Goal: Task Accomplishment & Management: Manage account settings

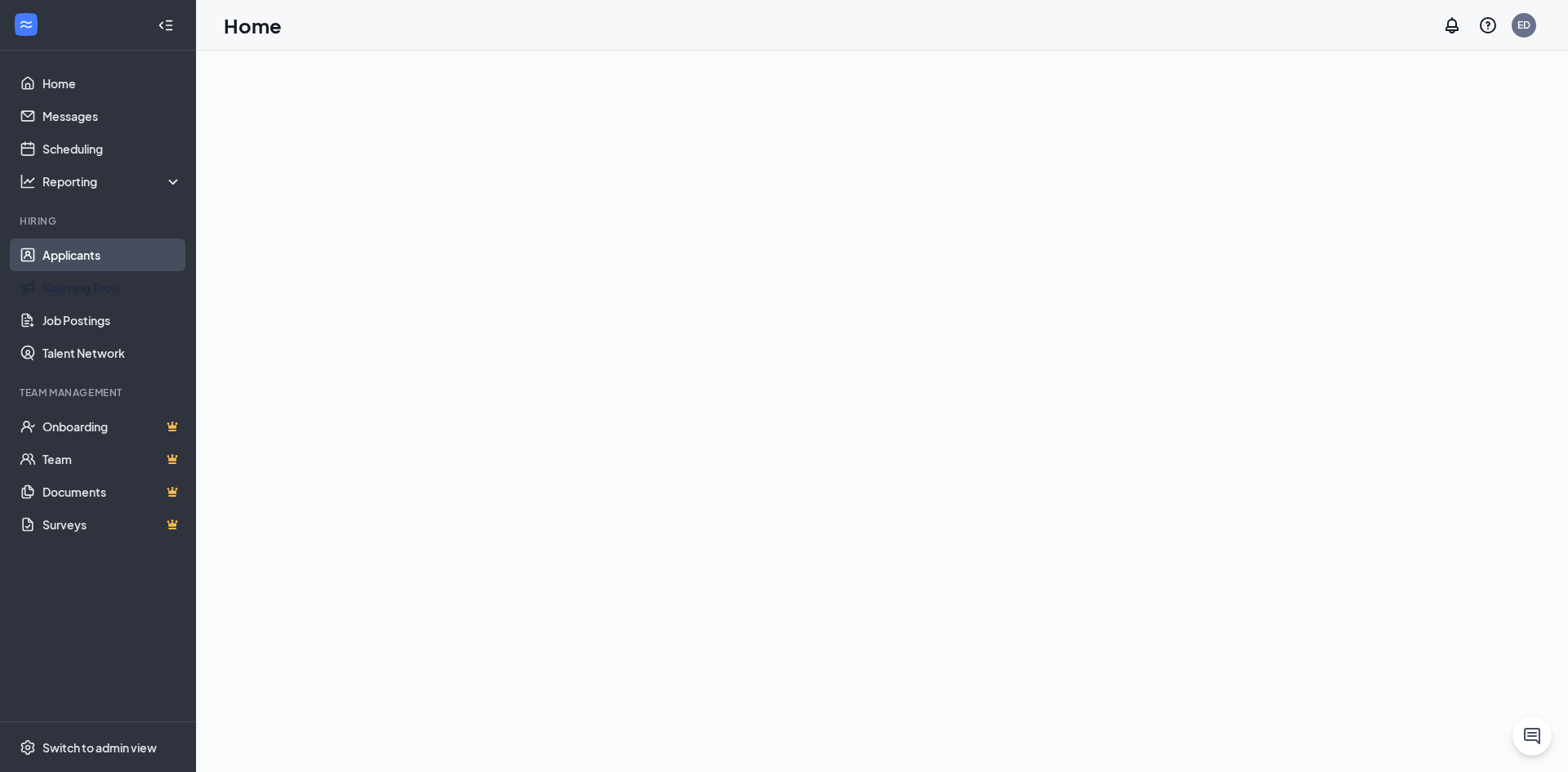
click at [93, 254] on link "Applicants" at bounding box center [113, 254] width 140 height 33
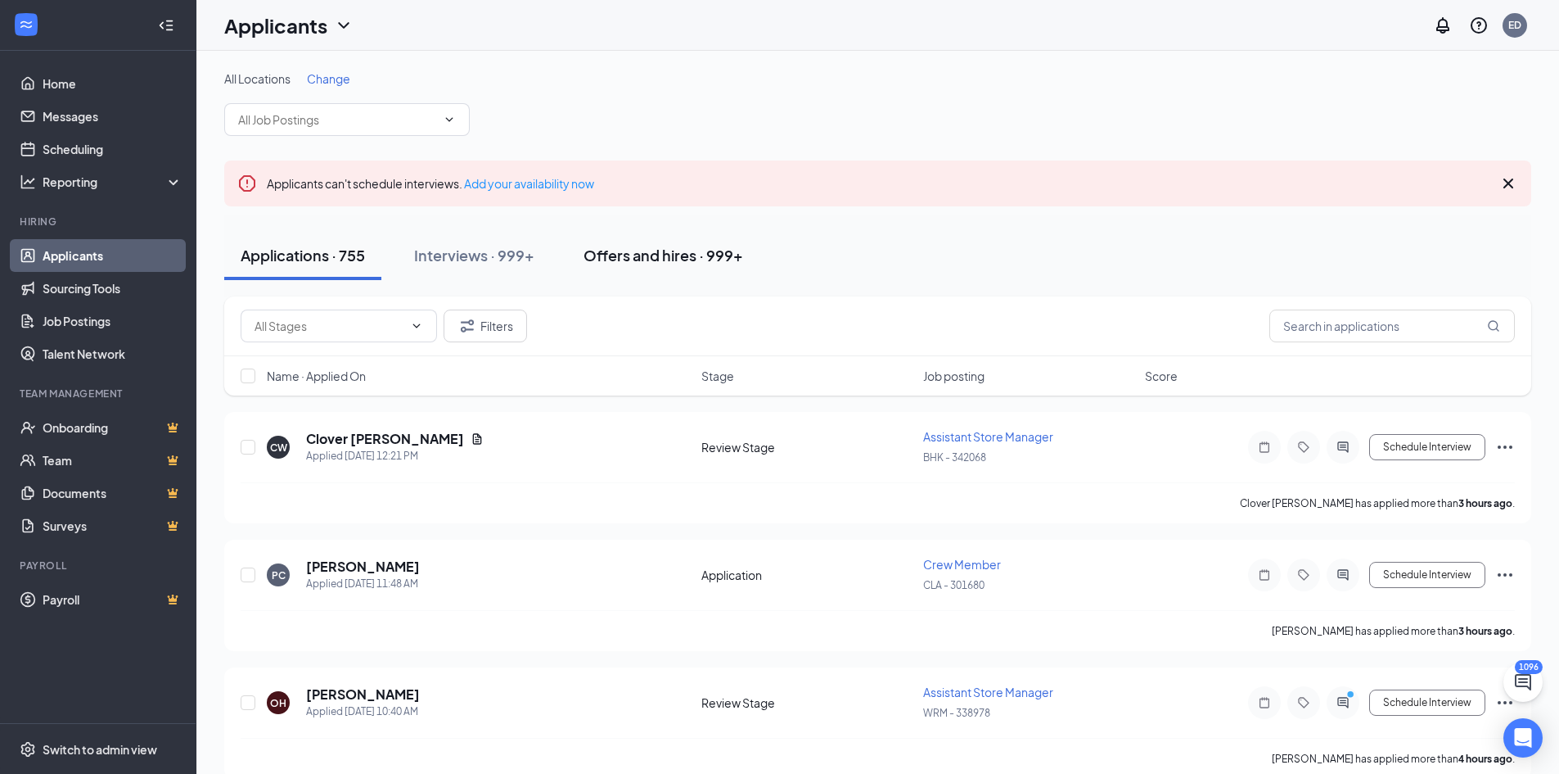
click at [650, 250] on div "Offers and hires · 999+" at bounding box center [664, 255] width 160 height 20
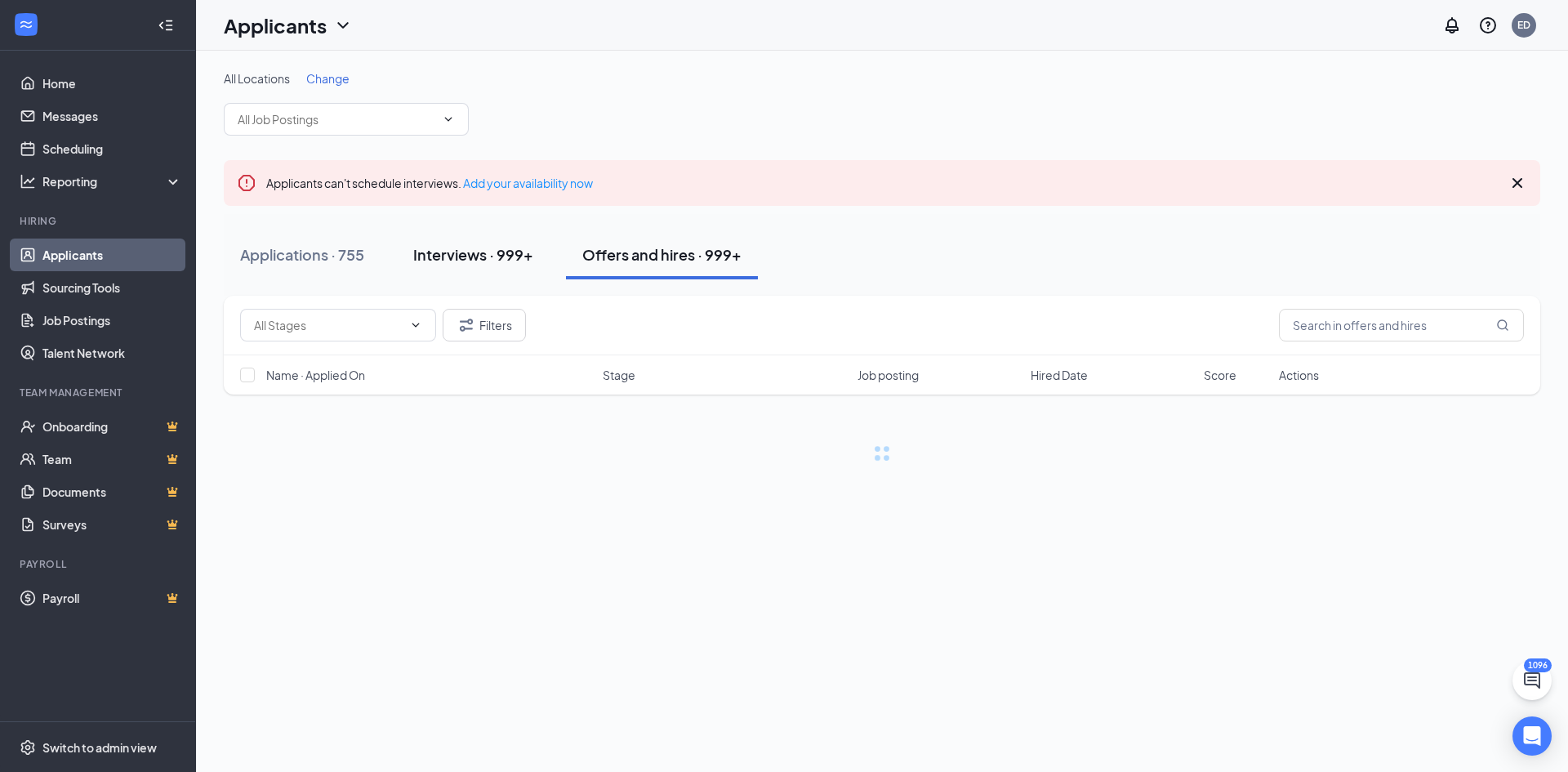
click at [503, 249] on div "Interviews · 999+" at bounding box center [473, 254] width 120 height 20
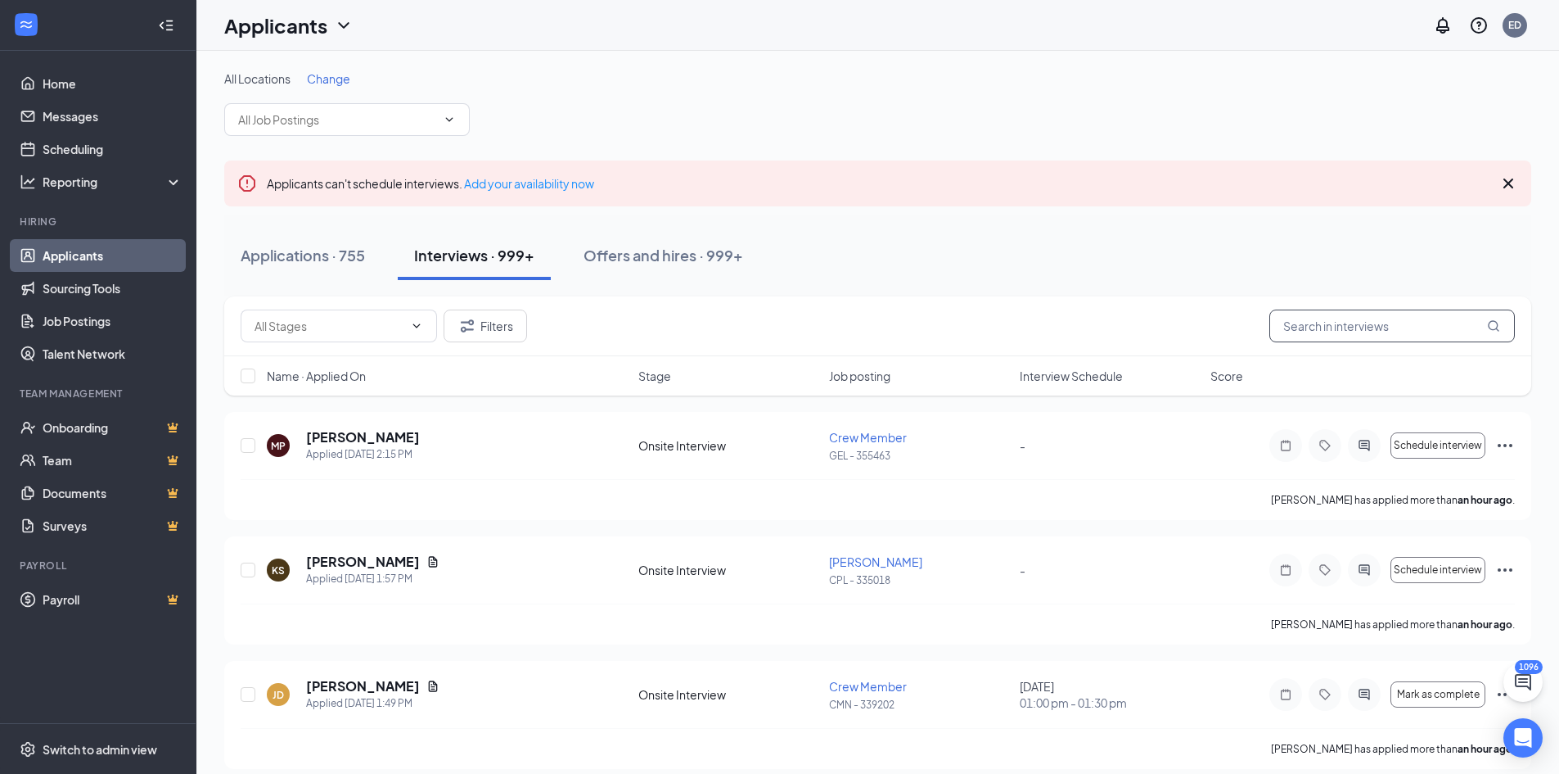
click at [1333, 327] on input "text" at bounding box center [1393, 325] width 246 height 33
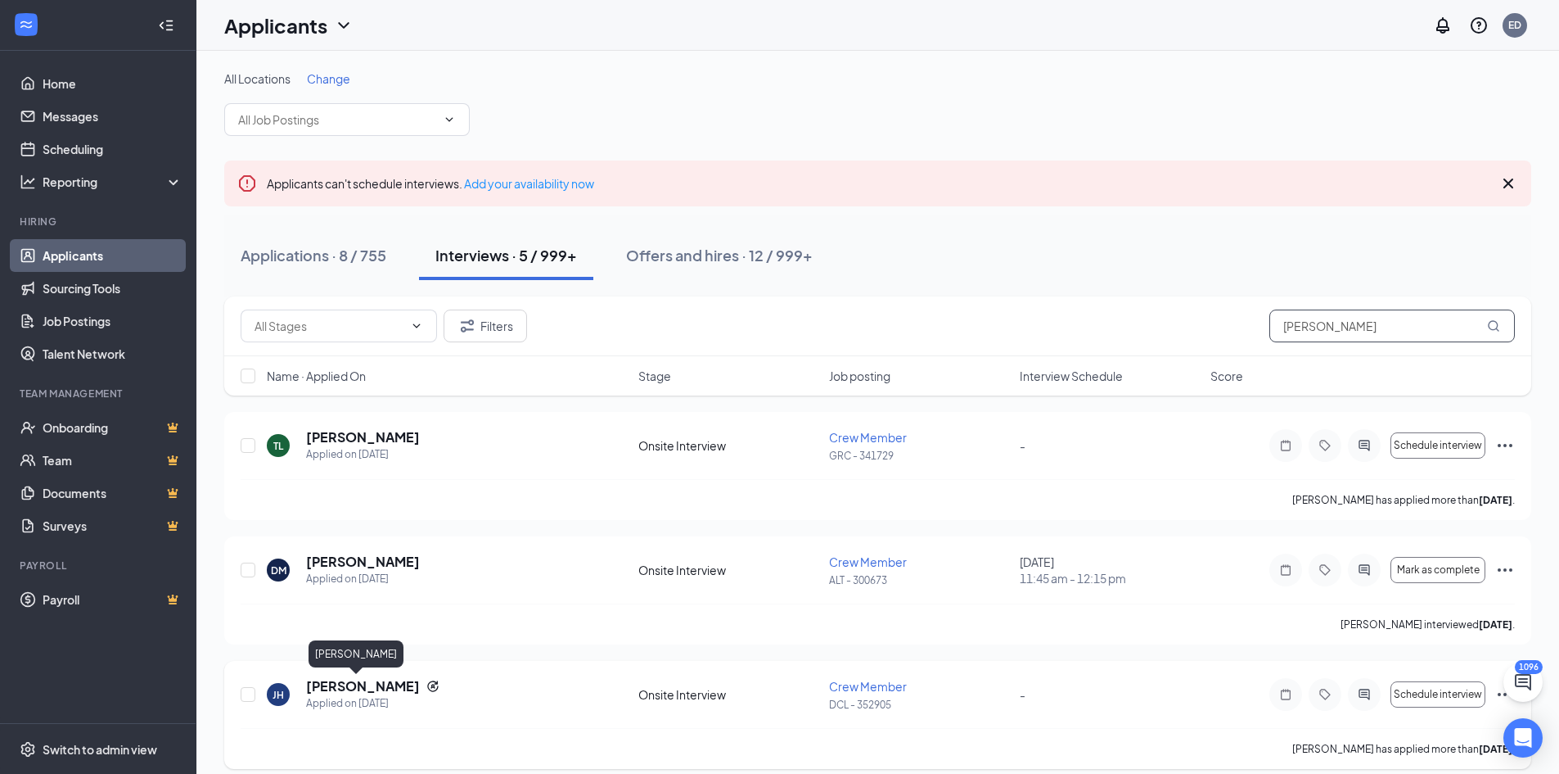
type input "[PERSON_NAME]"
click at [334, 687] on h5 "[PERSON_NAME]" at bounding box center [363, 686] width 114 height 18
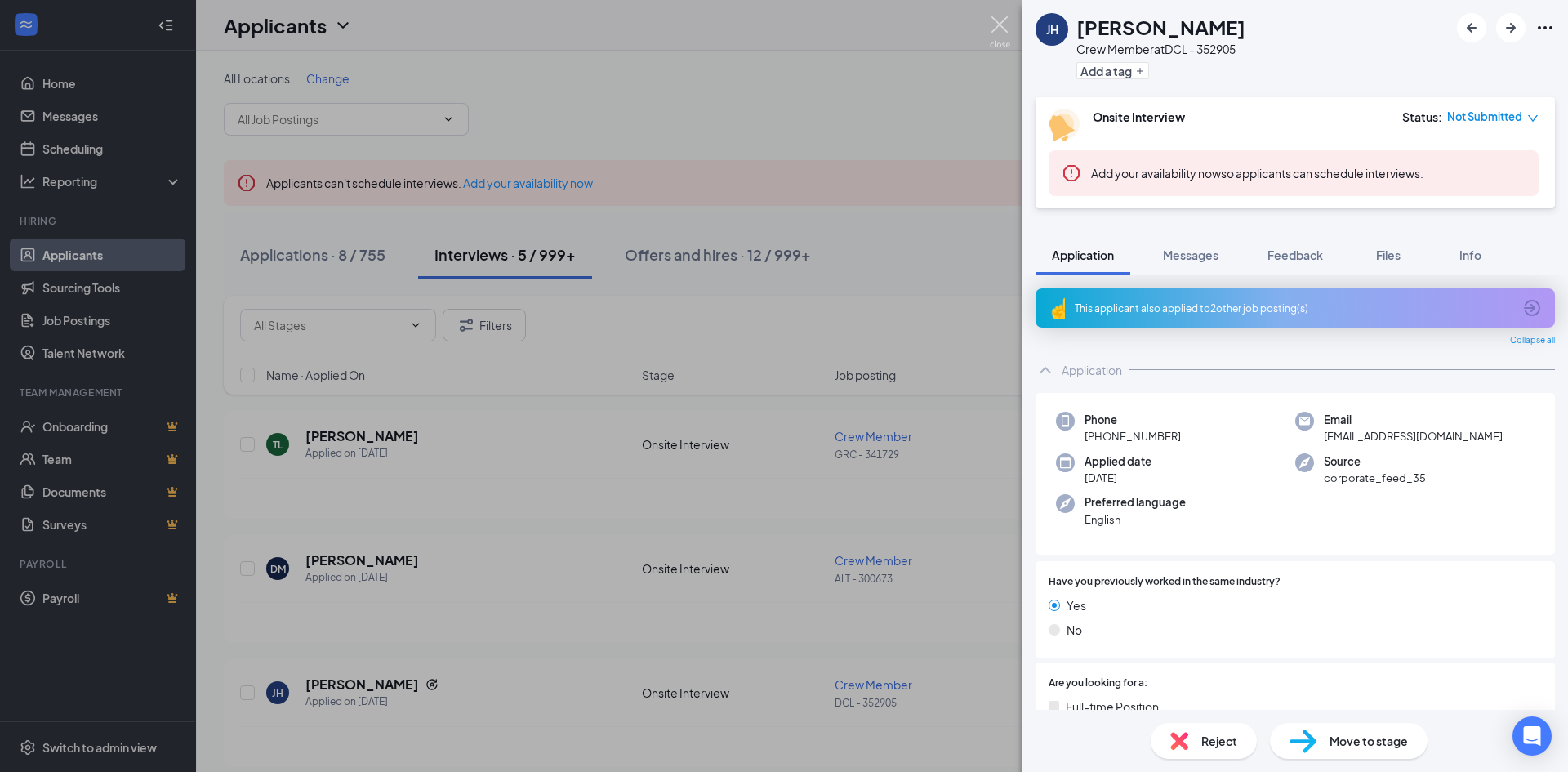
click at [998, 22] on img at bounding box center [999, 32] width 20 height 32
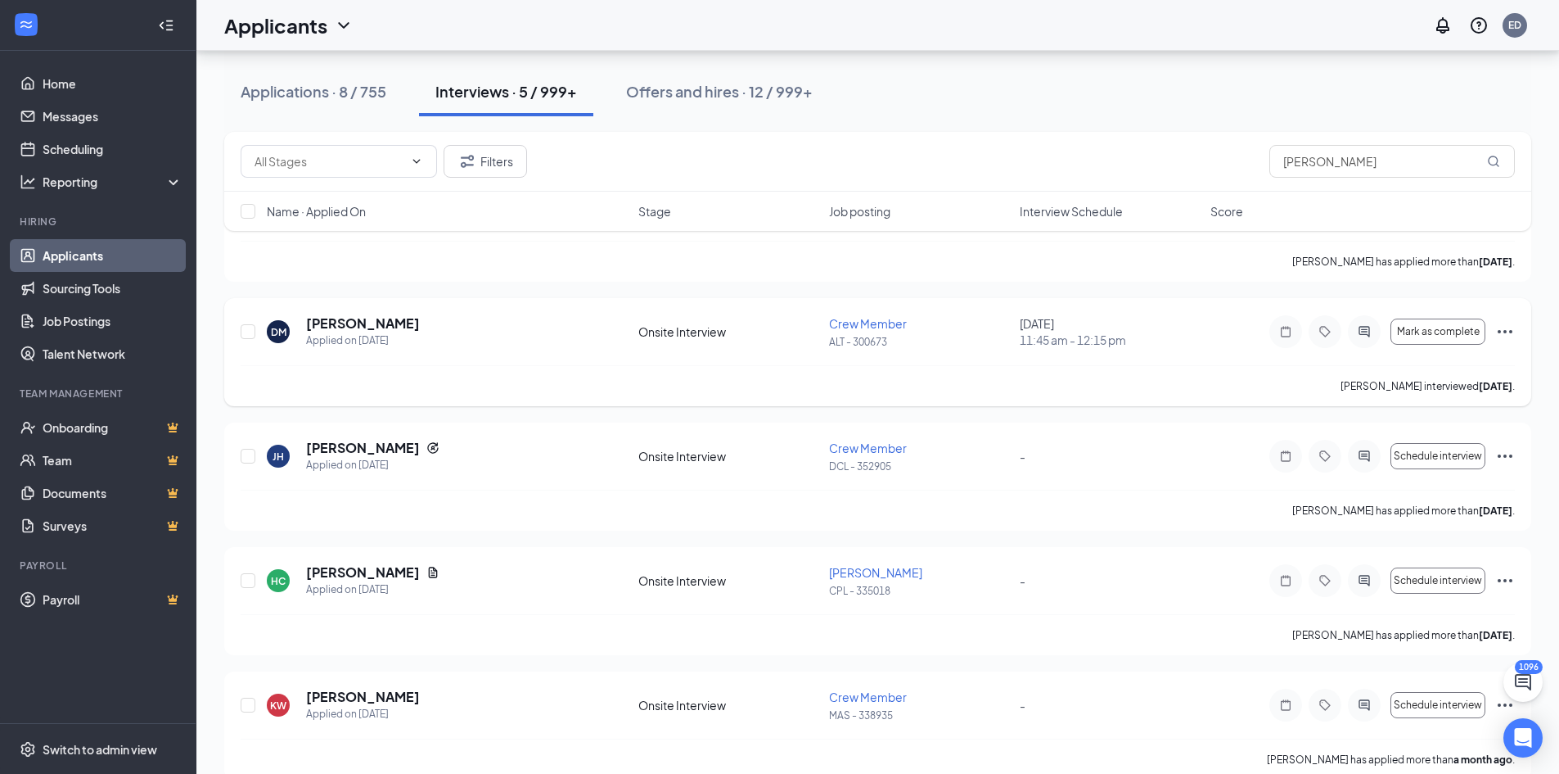
scroll to position [246, 0]
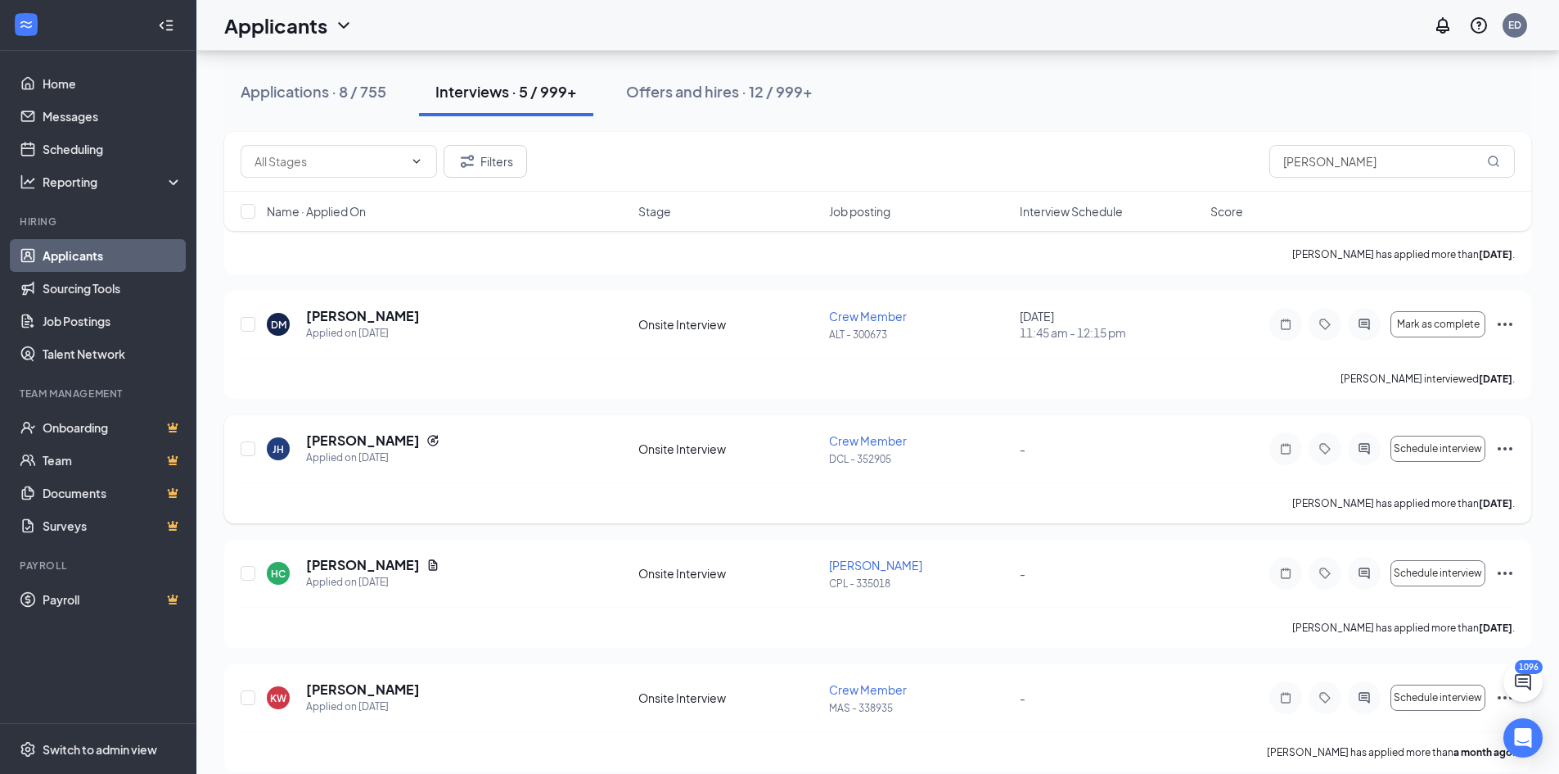
click at [1514, 454] on icon "Ellipses" at bounding box center [1506, 449] width 20 height 20
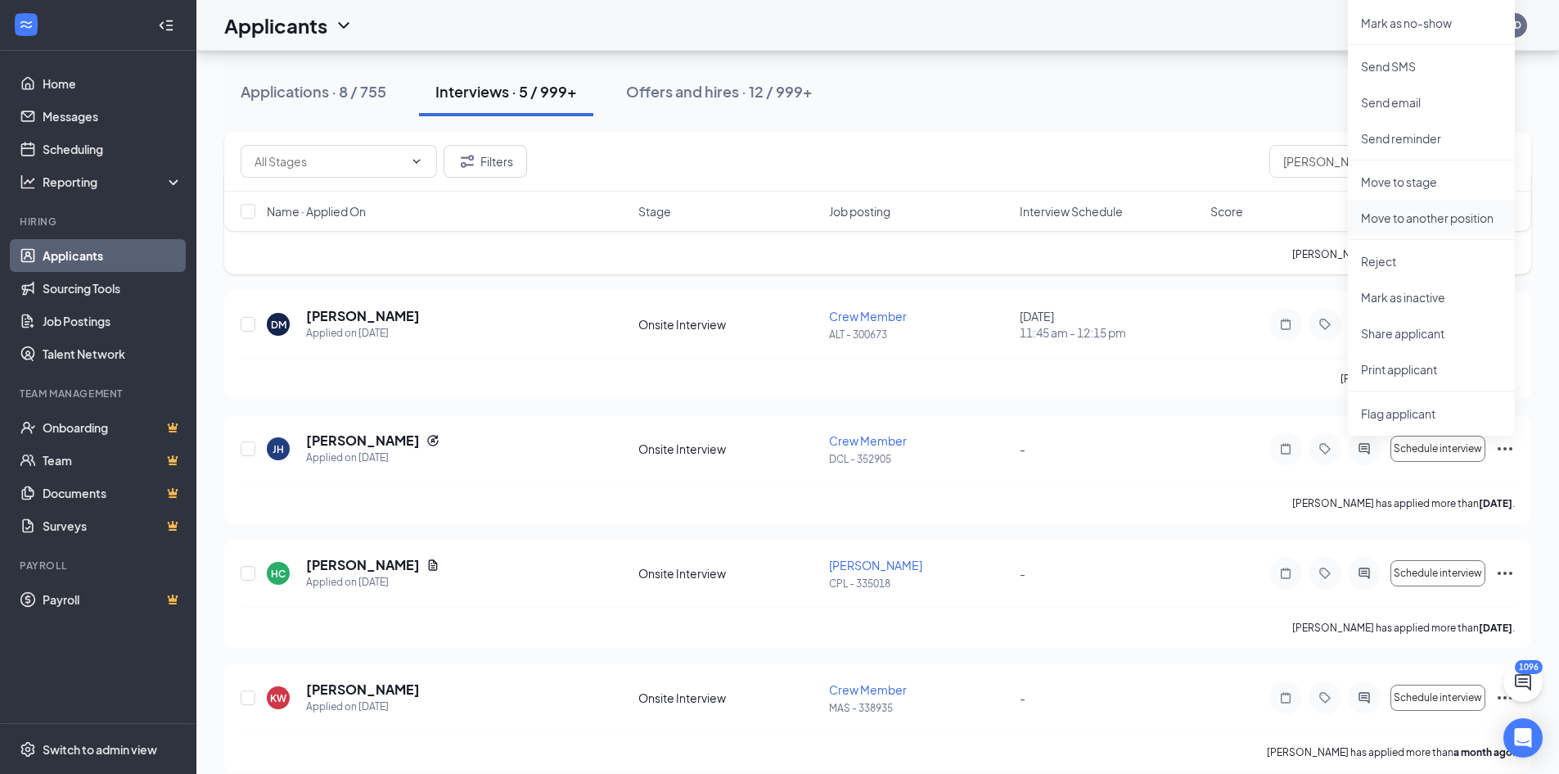
click at [1401, 216] on p "Move to another position" at bounding box center [1431, 218] width 141 height 16
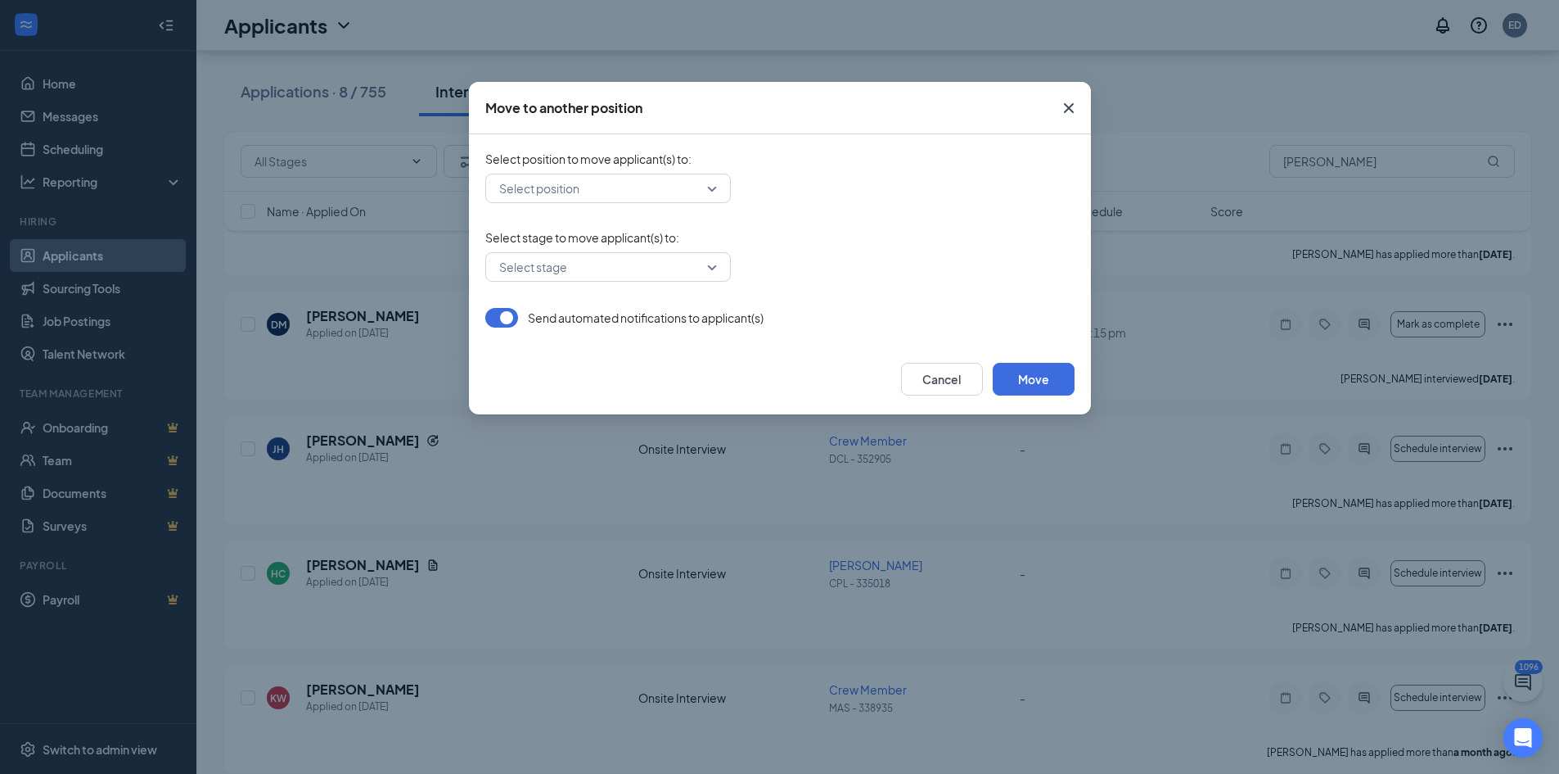
click at [532, 192] on input "search" at bounding box center [602, 188] width 214 height 28
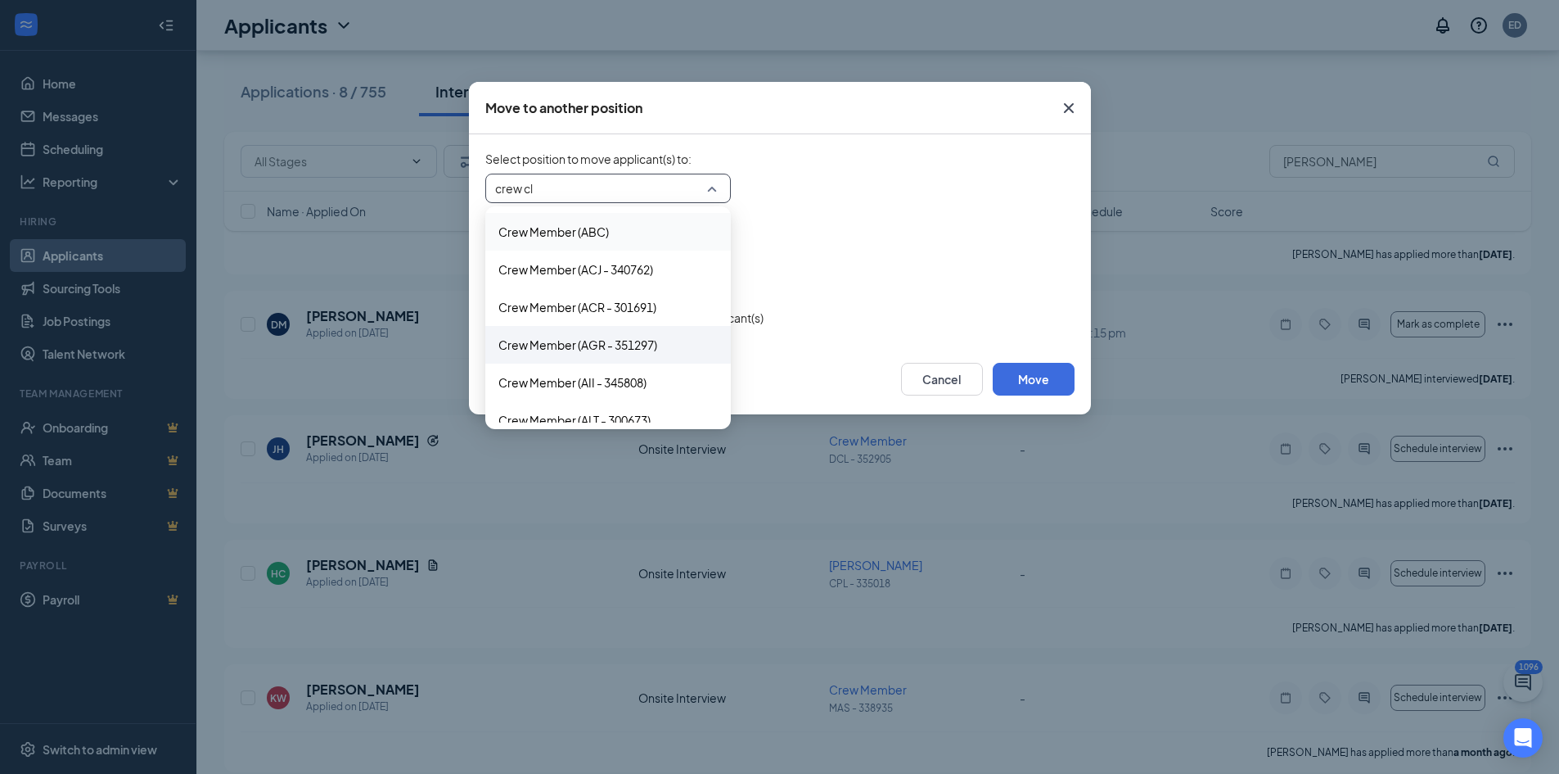
type input "crew cla"
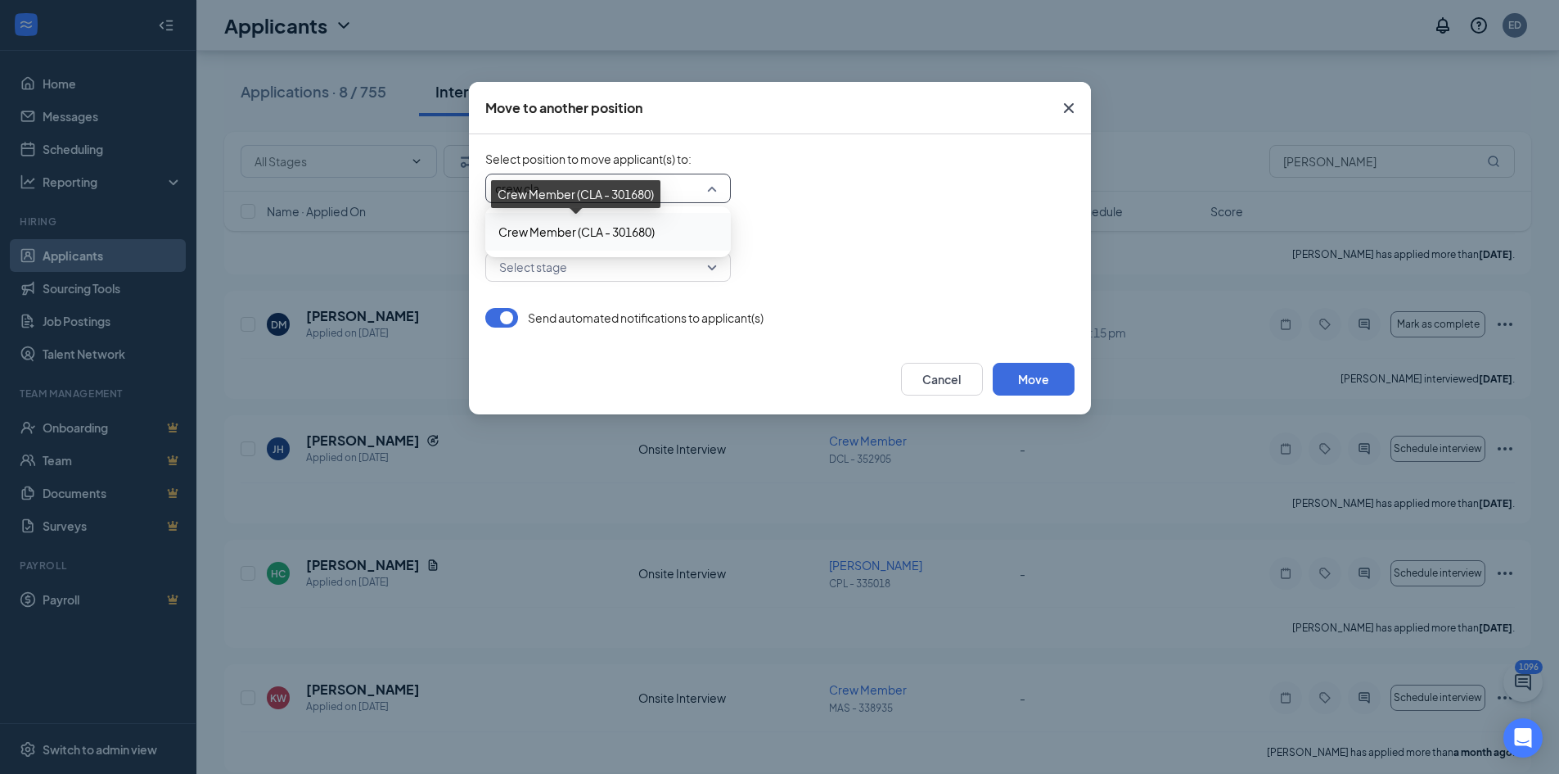
click at [581, 235] on span "Crew Member (CLA - 301680)" at bounding box center [577, 232] width 156 height 18
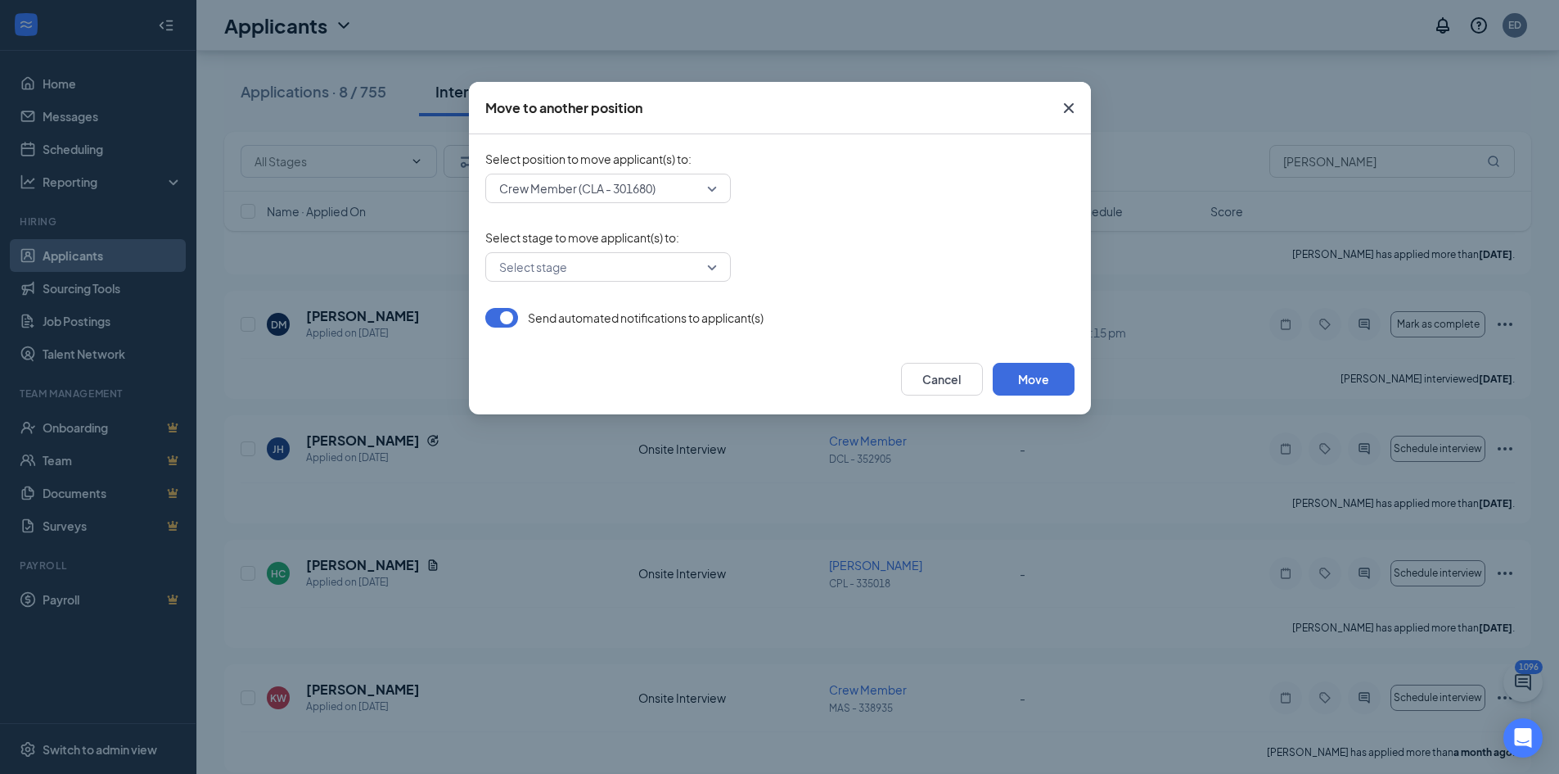
click at [583, 223] on form "Select position to move applicant(s) to : Crew Member (CLA - 301680) 342525 Cre…" at bounding box center [779, 239] width 589 height 177
click at [580, 264] on input "search" at bounding box center [602, 267] width 214 height 28
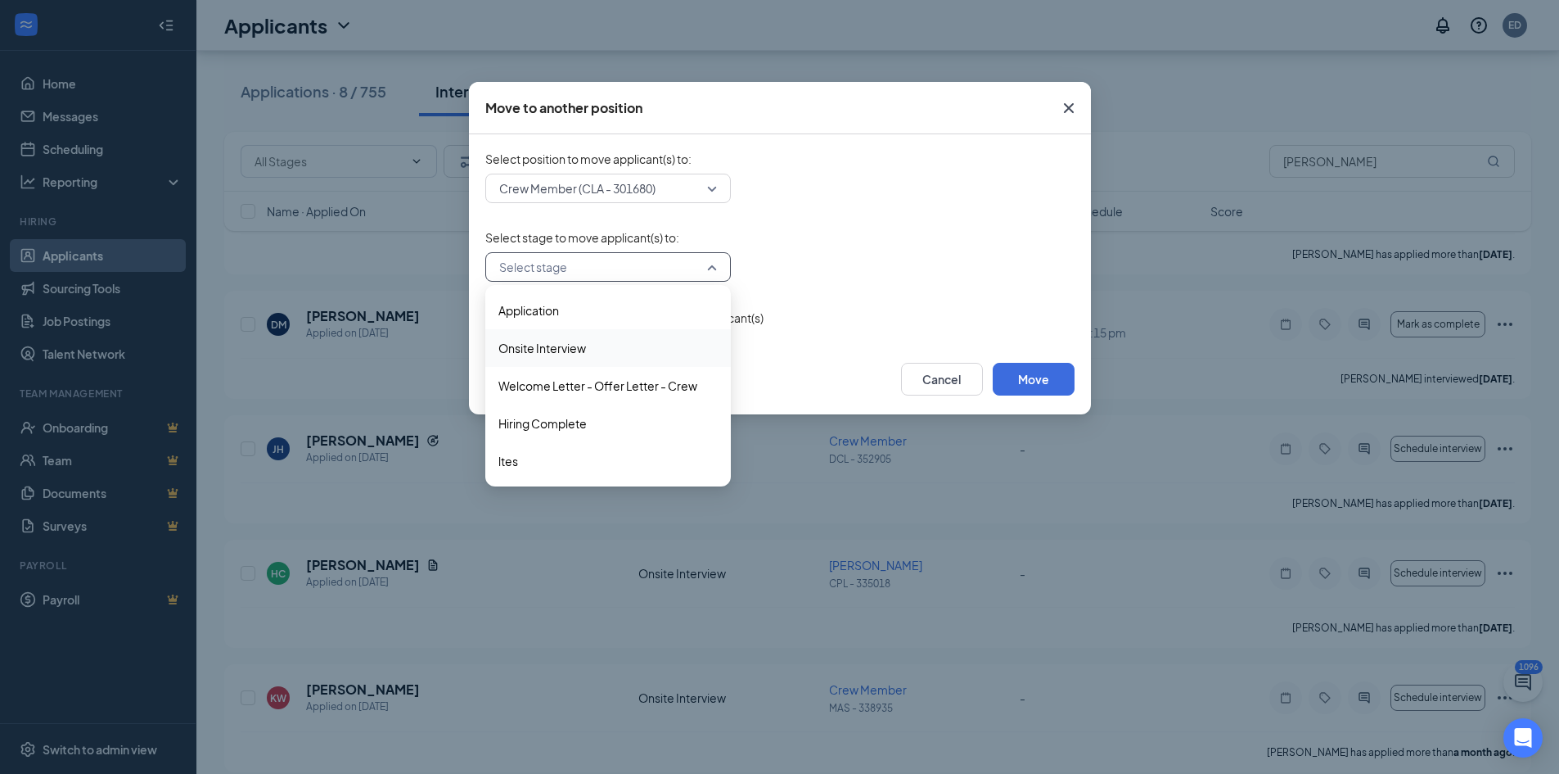
click at [554, 359] on div "Onsite Interview" at bounding box center [608, 348] width 246 height 38
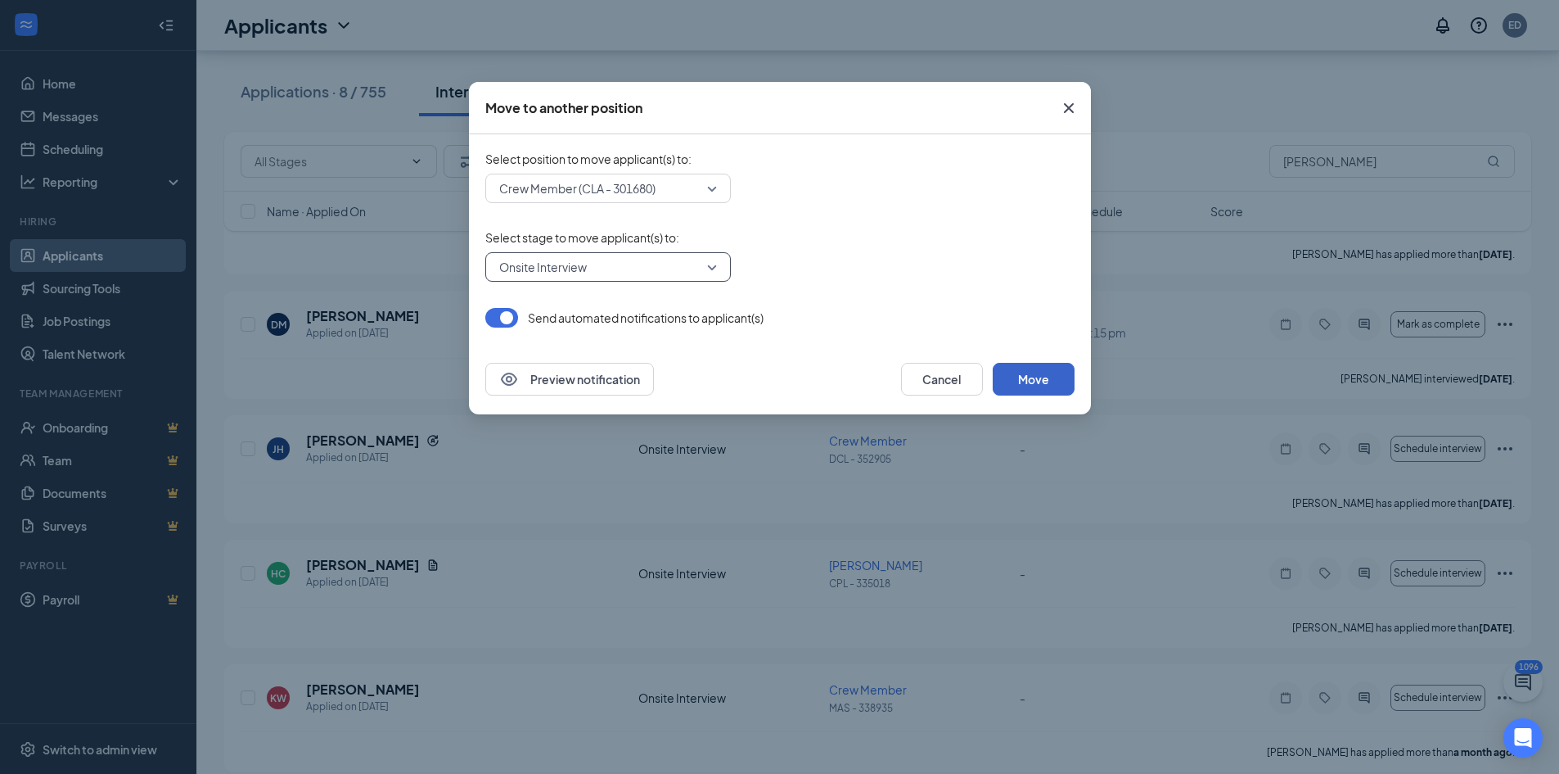
click at [1023, 381] on button "Move" at bounding box center [1034, 379] width 82 height 33
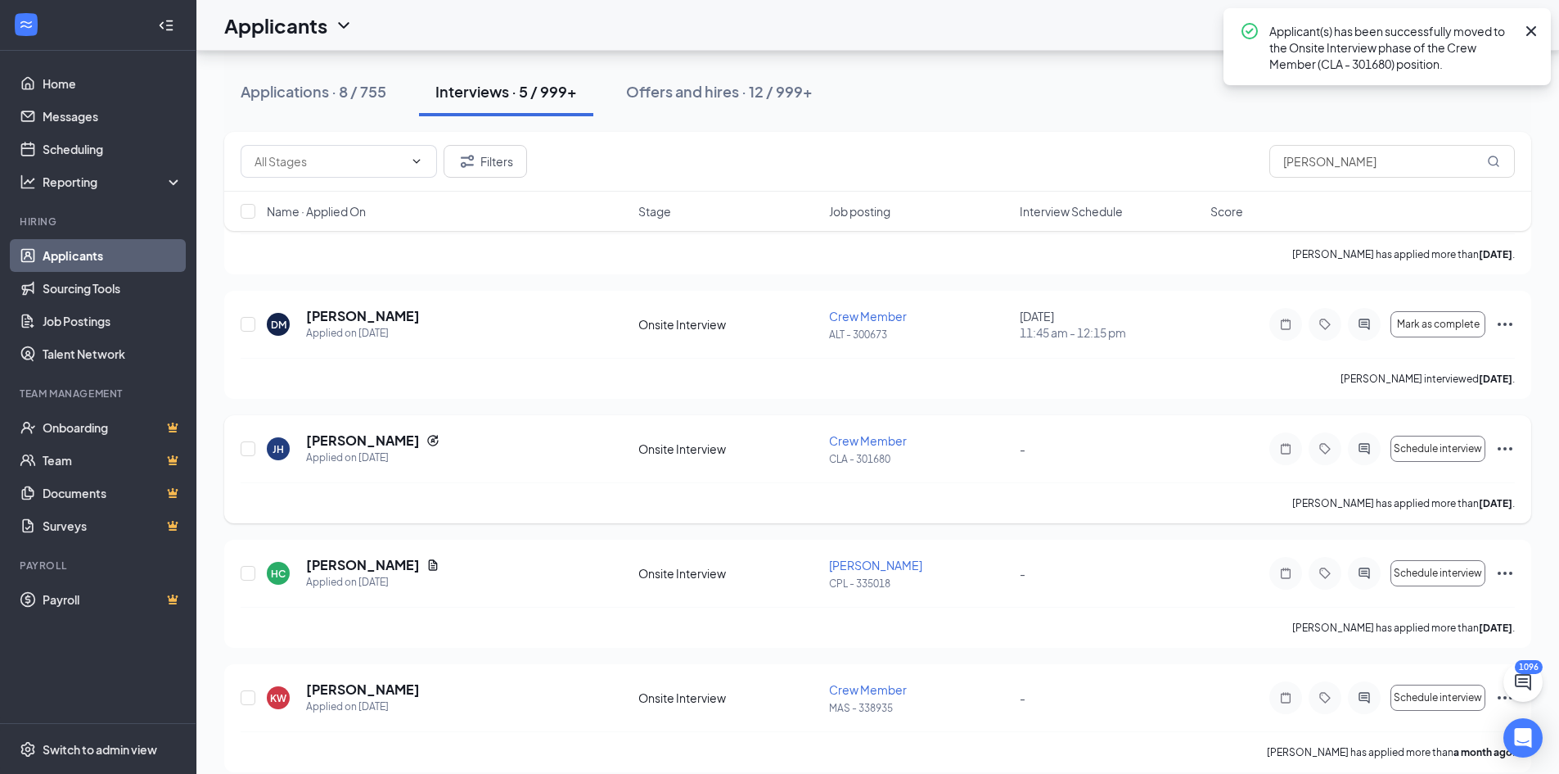
click at [1496, 452] on icon "Ellipses" at bounding box center [1506, 449] width 20 height 20
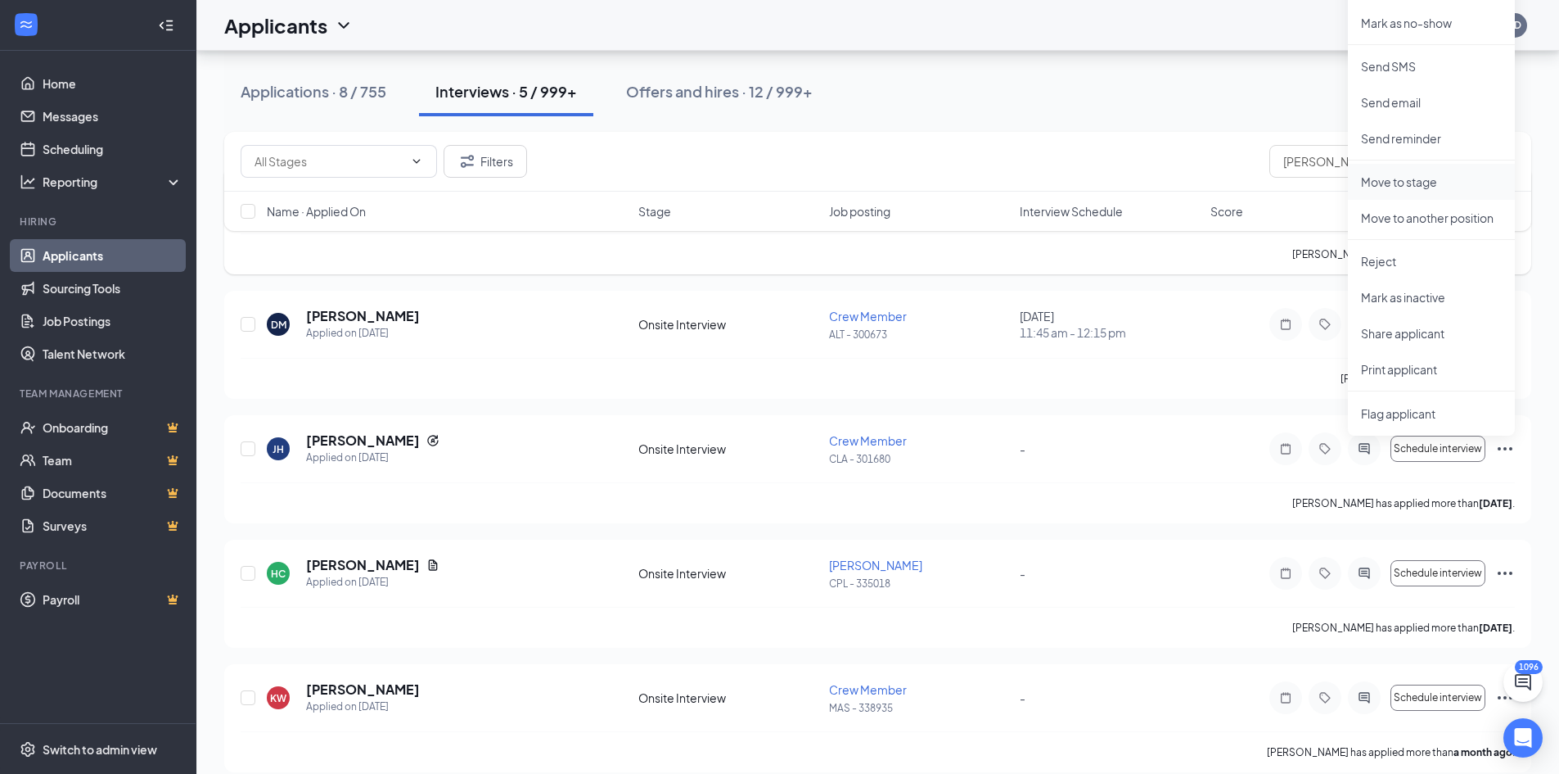
click at [1431, 180] on p "Move to stage" at bounding box center [1431, 182] width 141 height 16
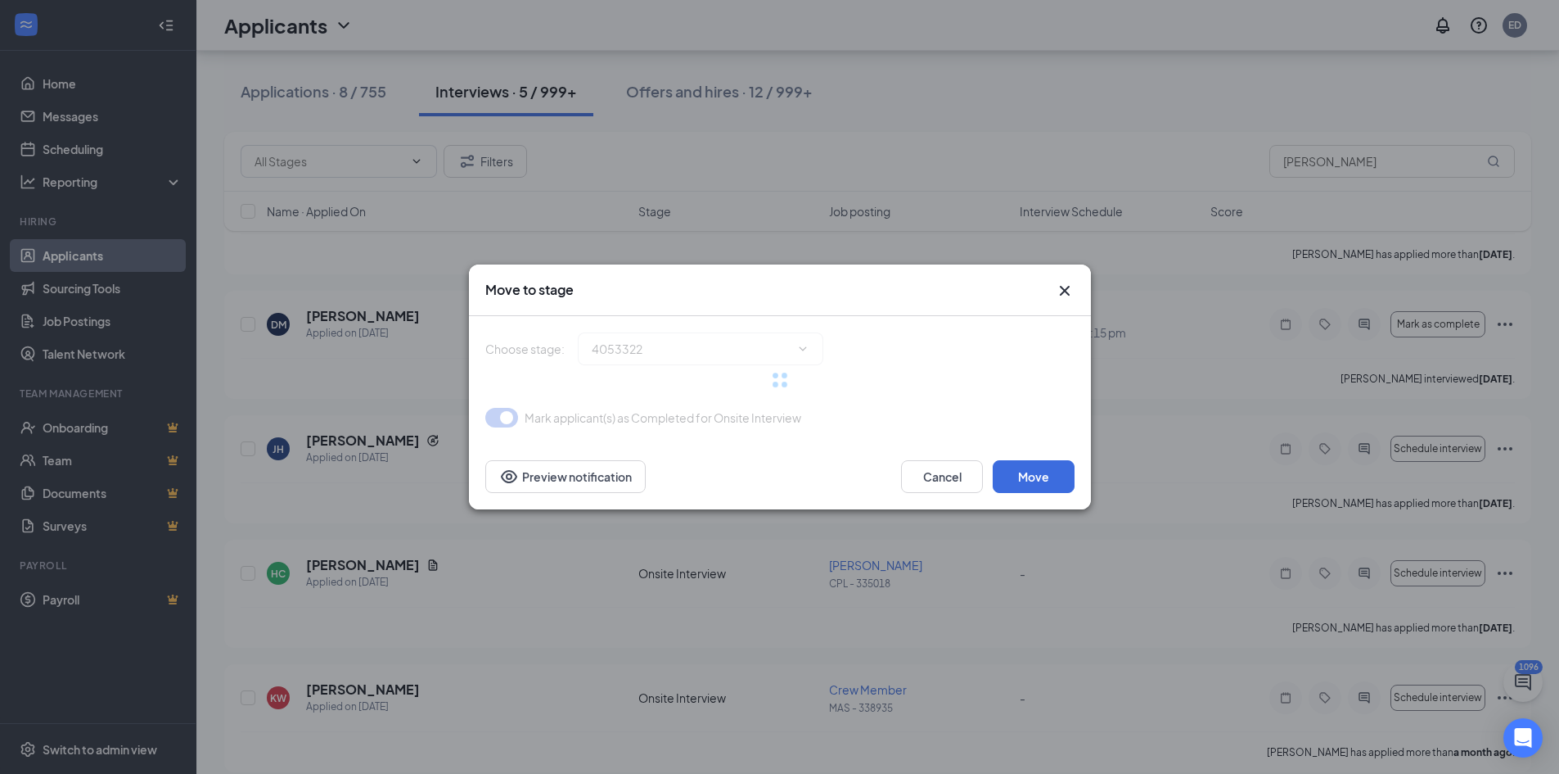
type input "Application (next stage)"
click at [683, 348] on input "Application (next stage)" at bounding box center [691, 349] width 198 height 18
click at [796, 346] on span at bounding box center [801, 348] width 16 height 13
click at [804, 350] on icon "ChevronDown" at bounding box center [802, 348] width 7 height 4
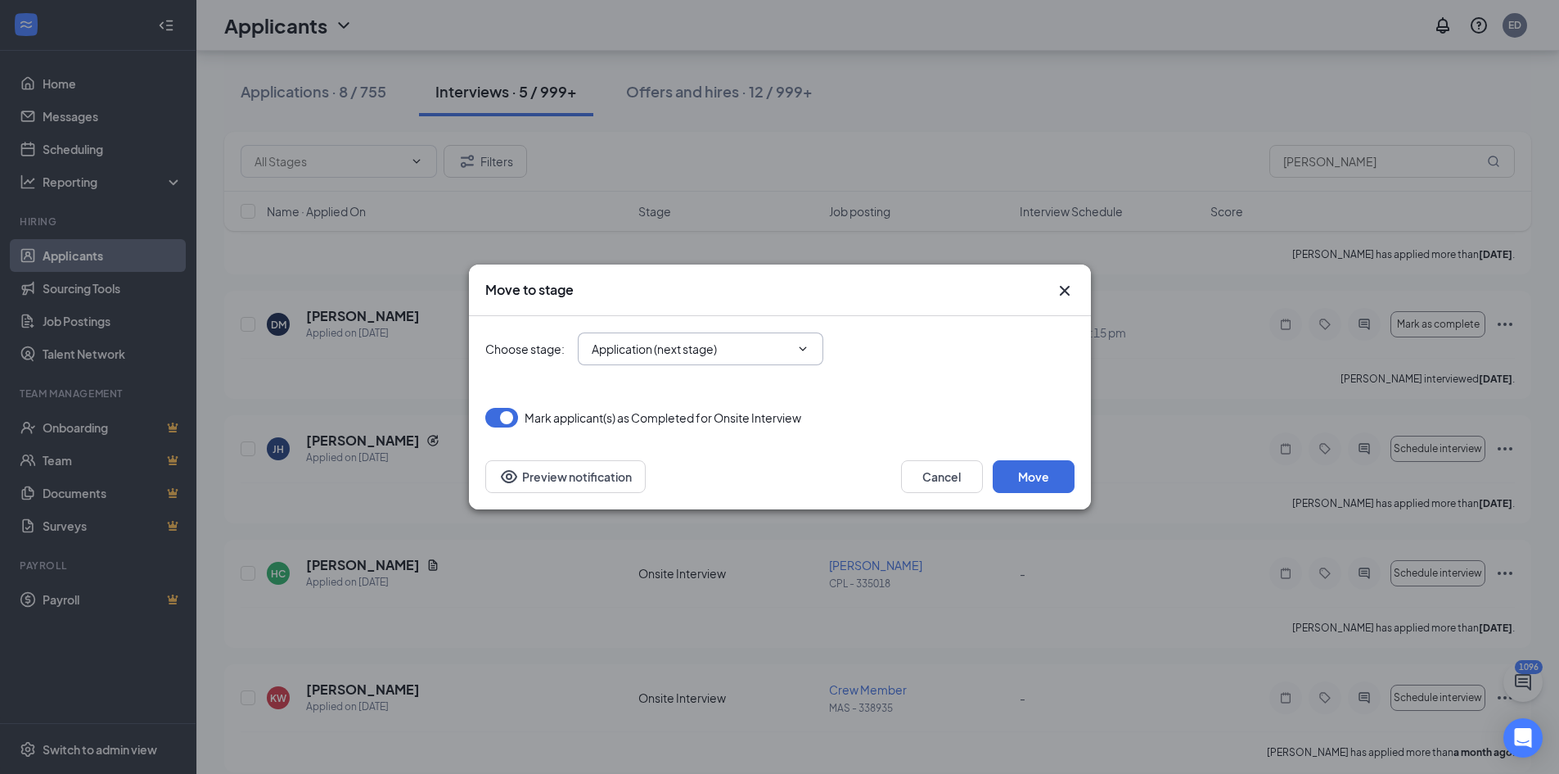
click at [936, 336] on div "Choose stage : Application (next stage) No options" at bounding box center [779, 348] width 589 height 33
click at [1058, 287] on icon "Cross" at bounding box center [1065, 291] width 20 height 20
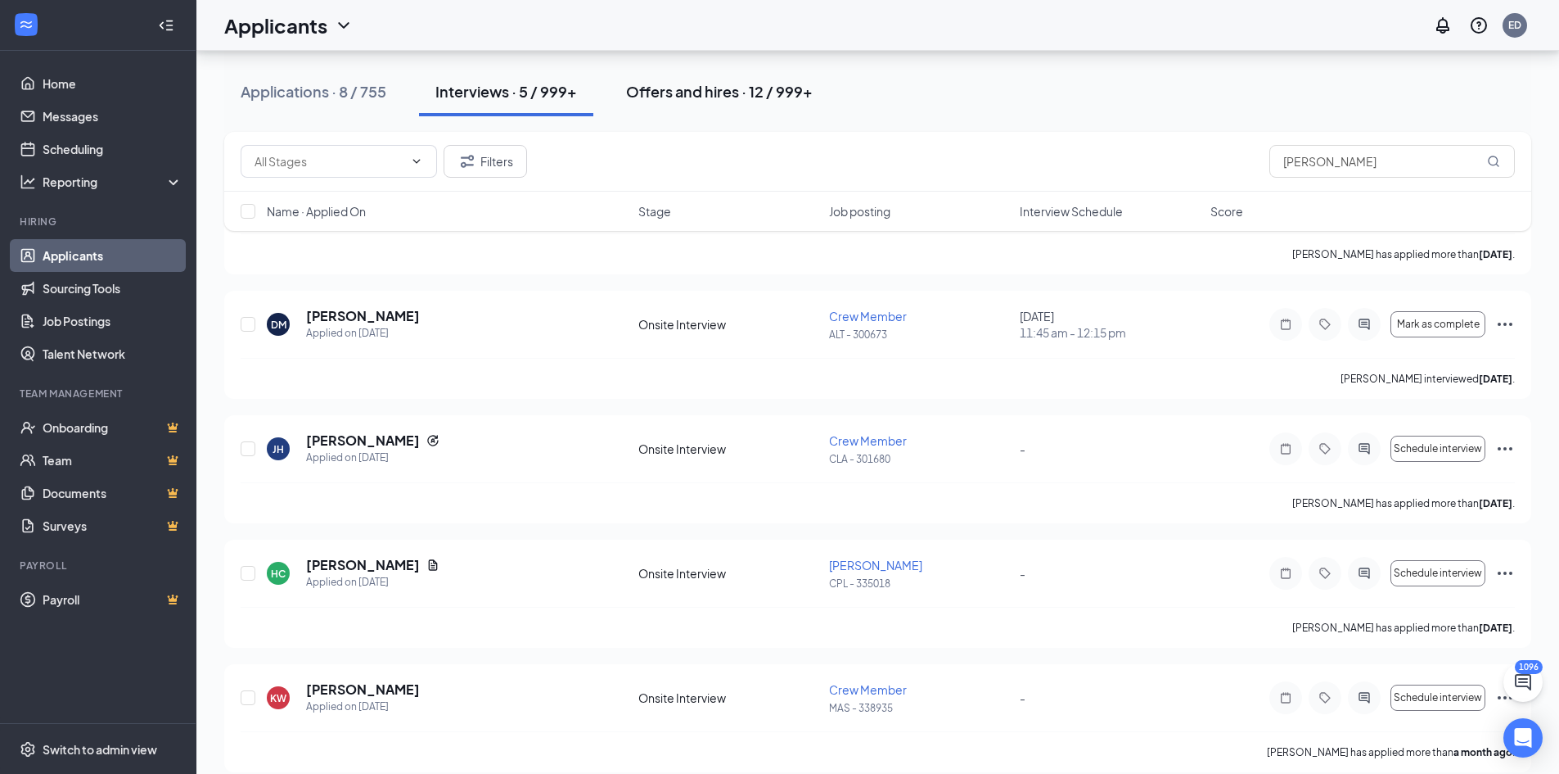
click at [747, 100] on div "Offers and hires · 12 / 999+" at bounding box center [719, 91] width 187 height 20
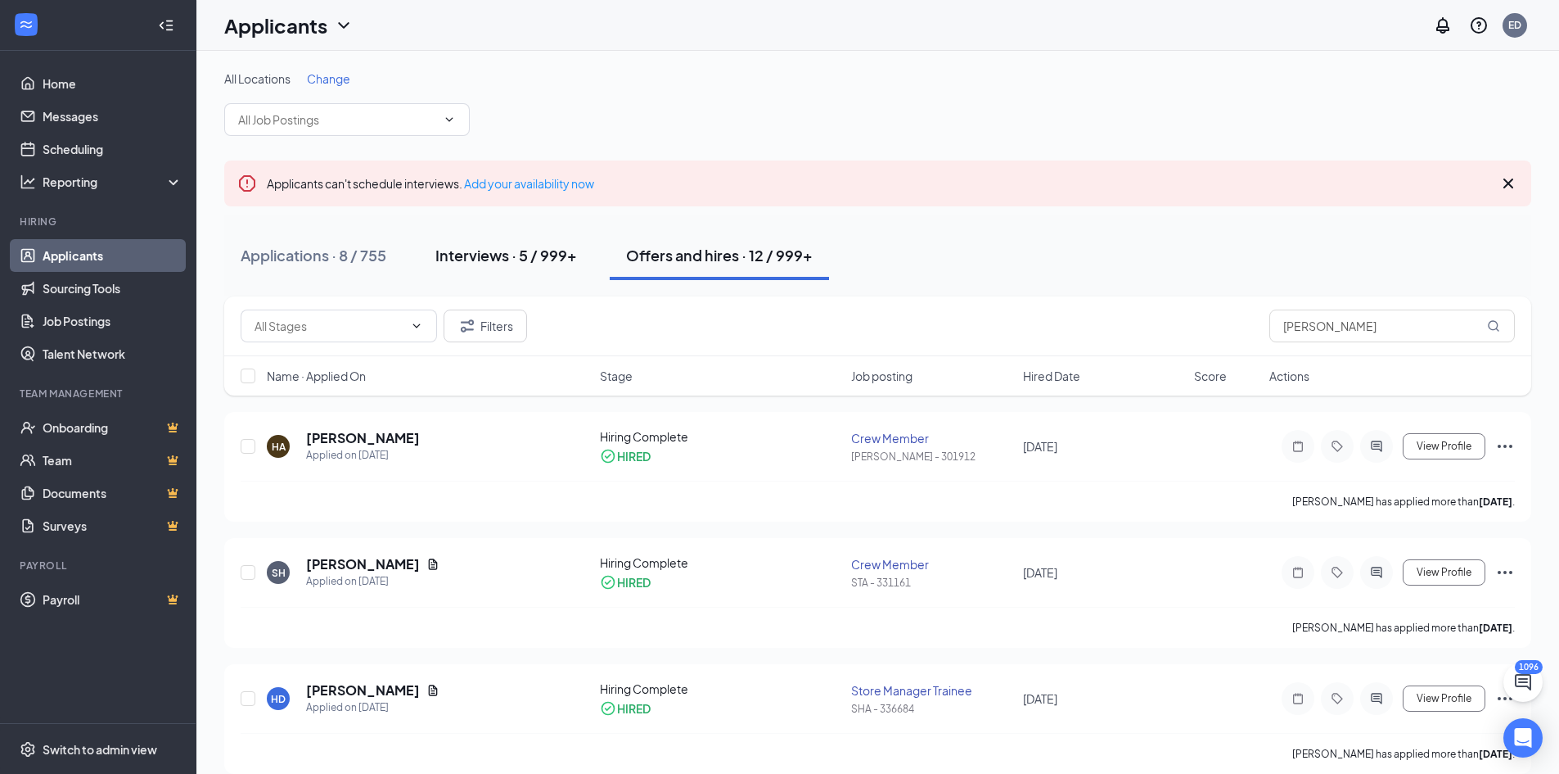
click at [525, 234] on button "Interviews · 5 / 999+" at bounding box center [506, 255] width 174 height 49
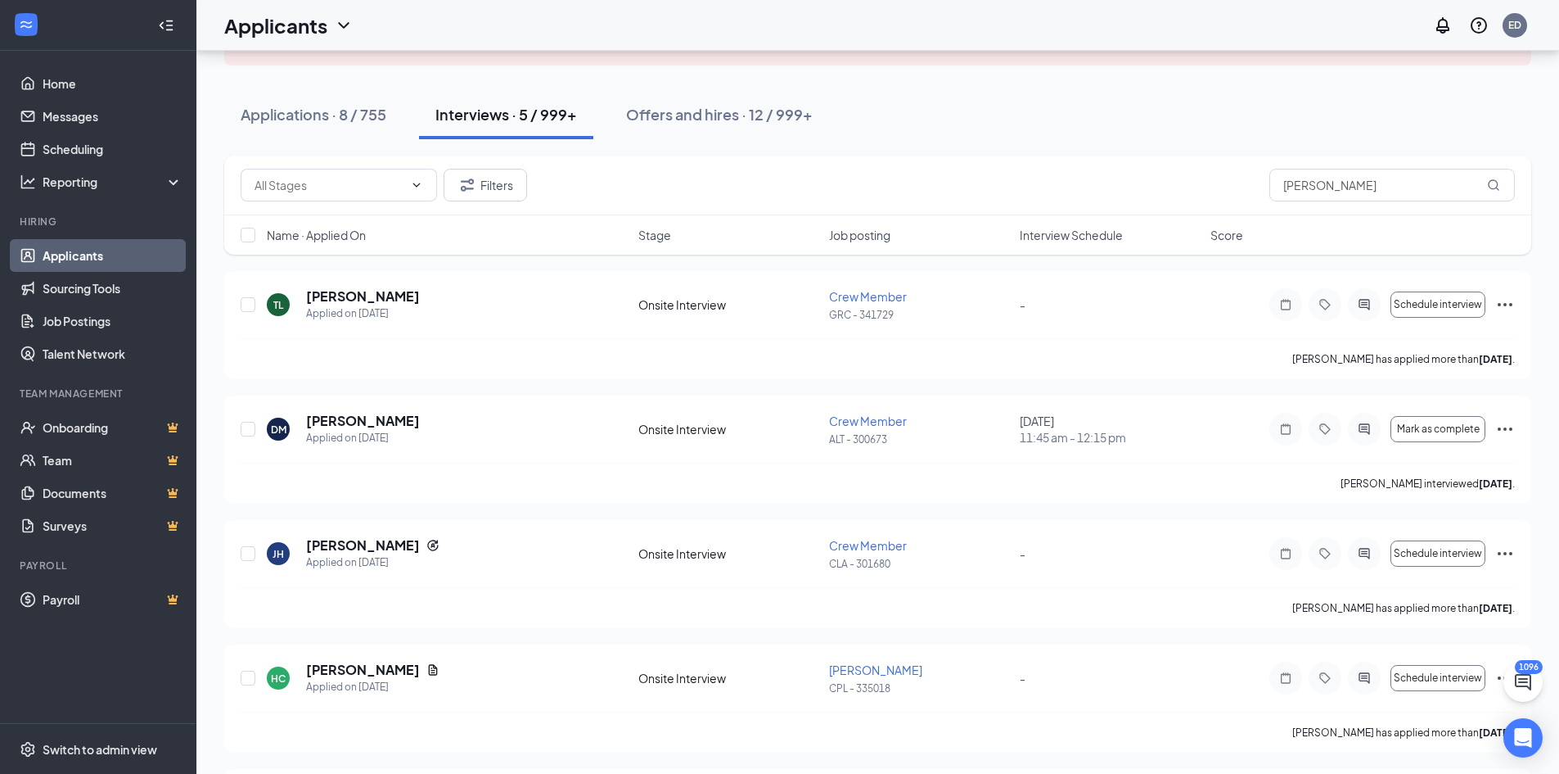
scroll to position [164, 0]
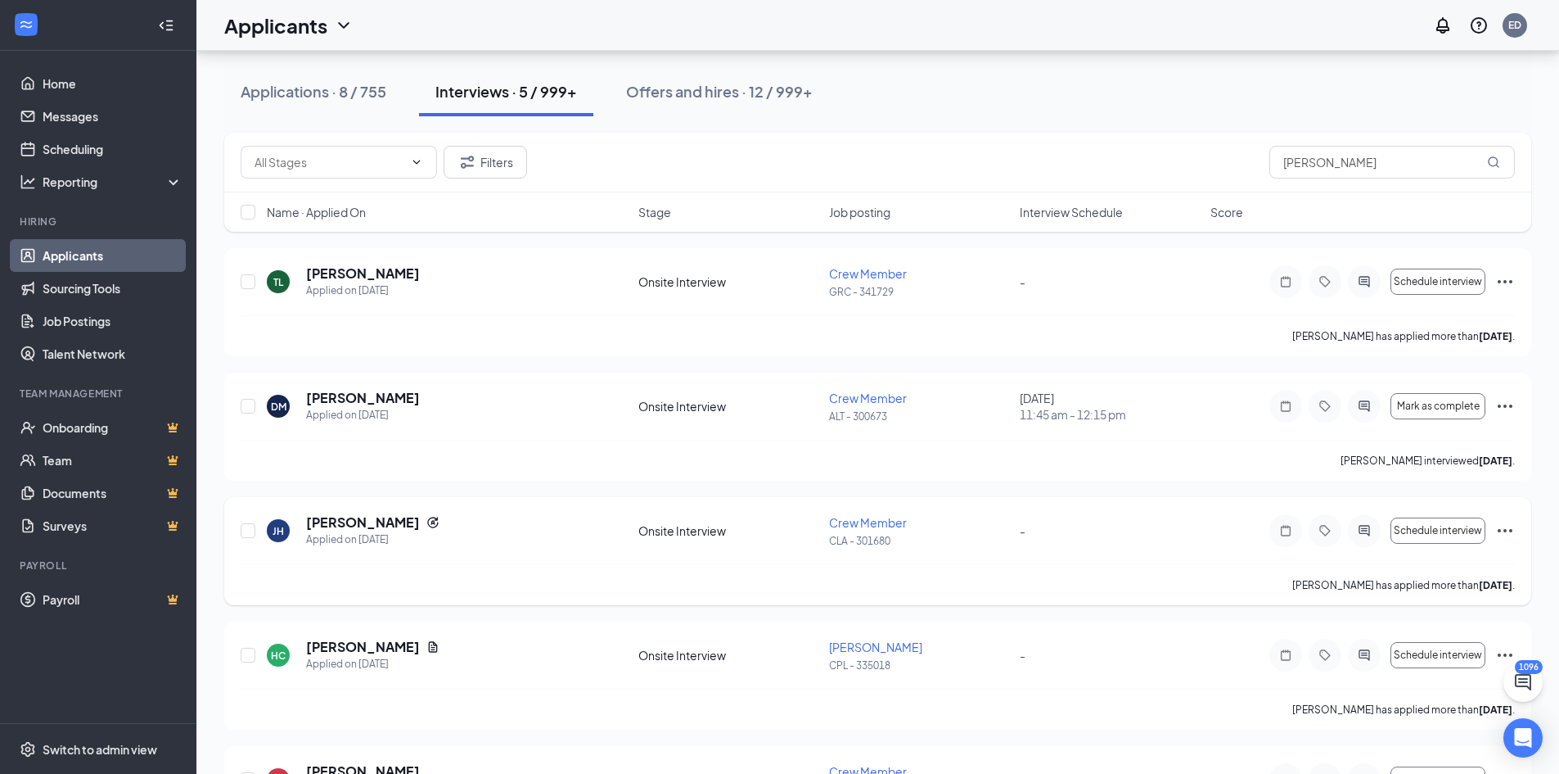
click at [1504, 528] on icon "Ellipses" at bounding box center [1506, 531] width 20 height 20
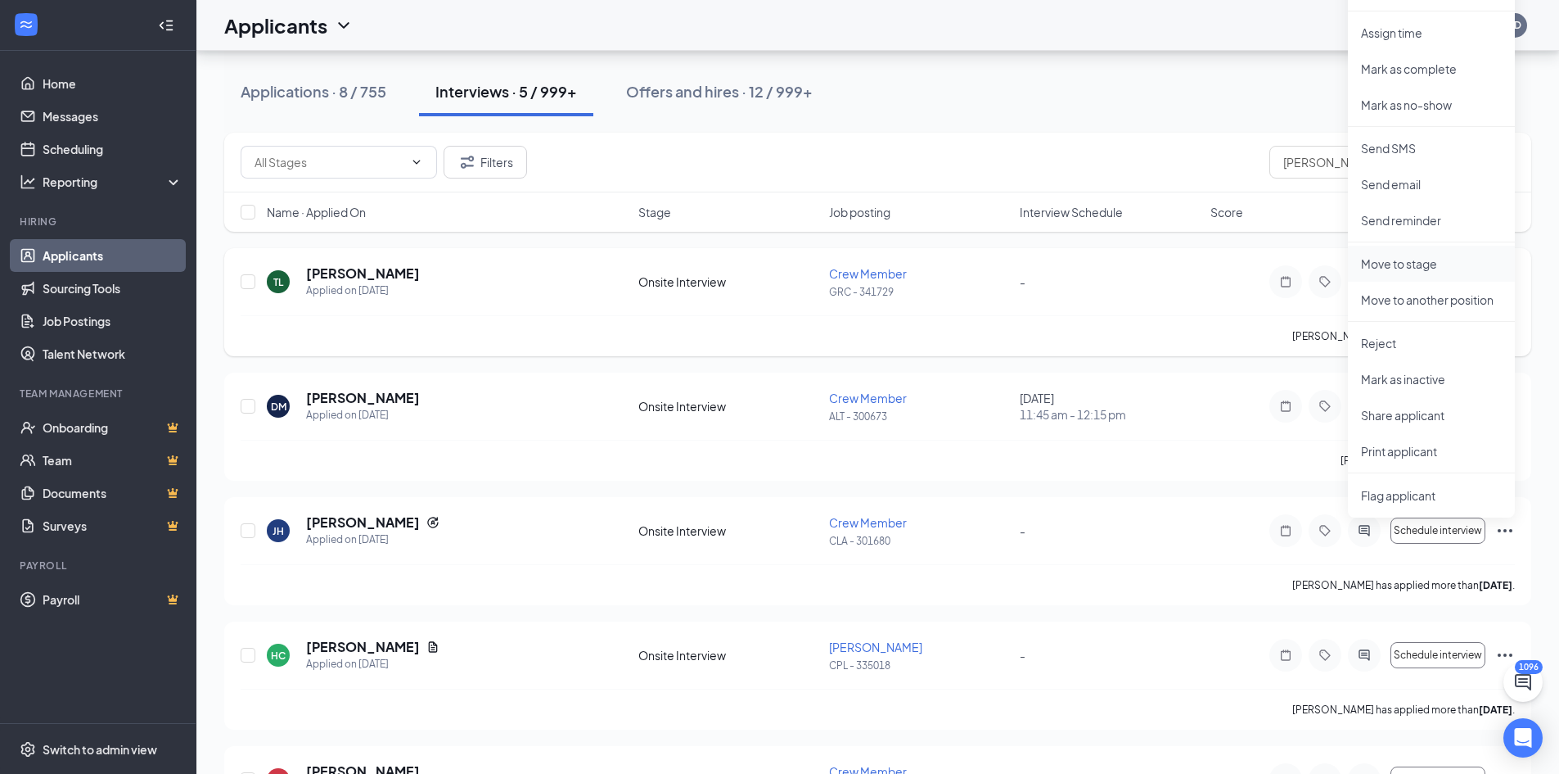
click at [1423, 272] on li "Move to stage" at bounding box center [1431, 264] width 167 height 36
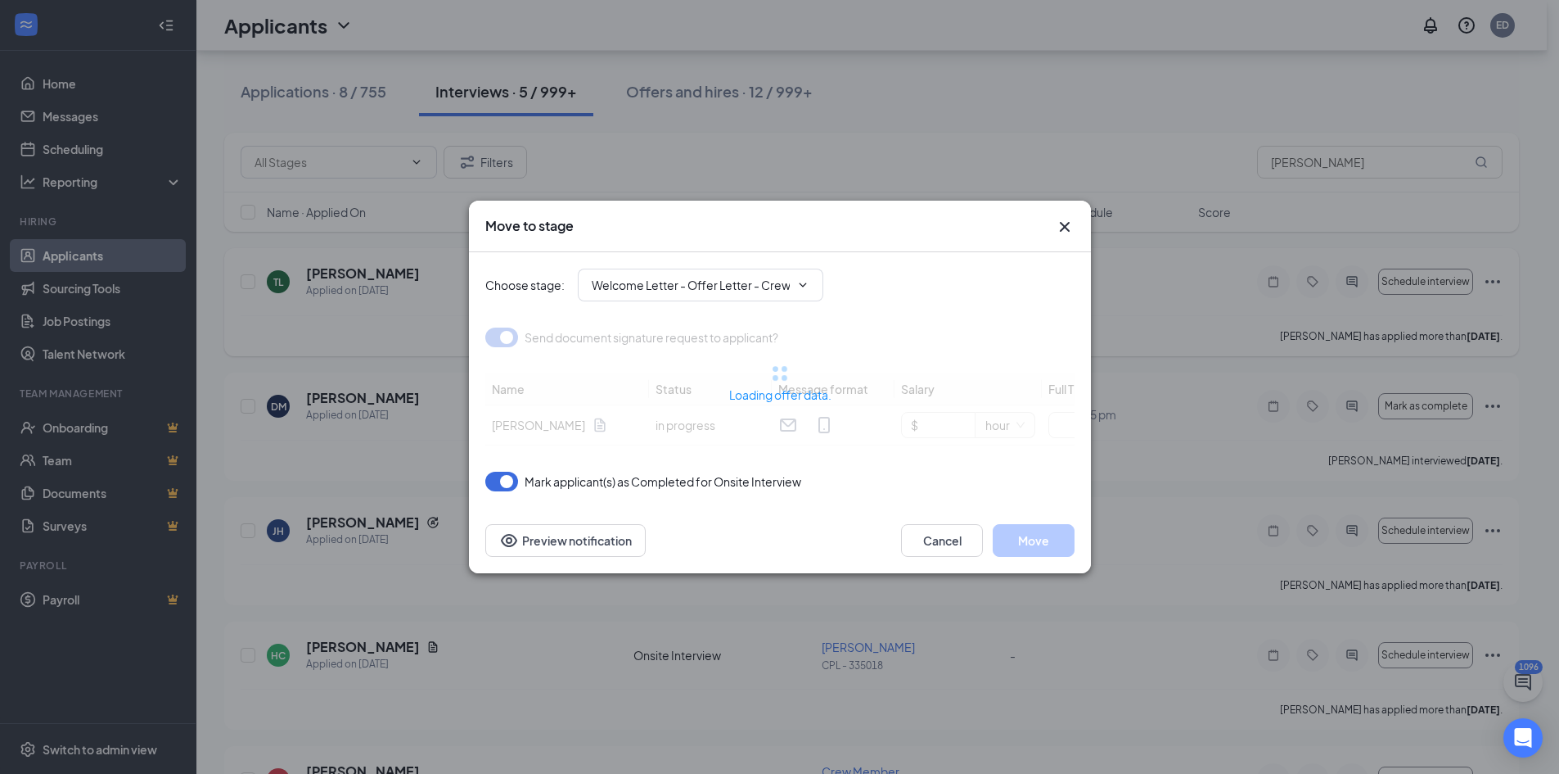
type input "Part Time"
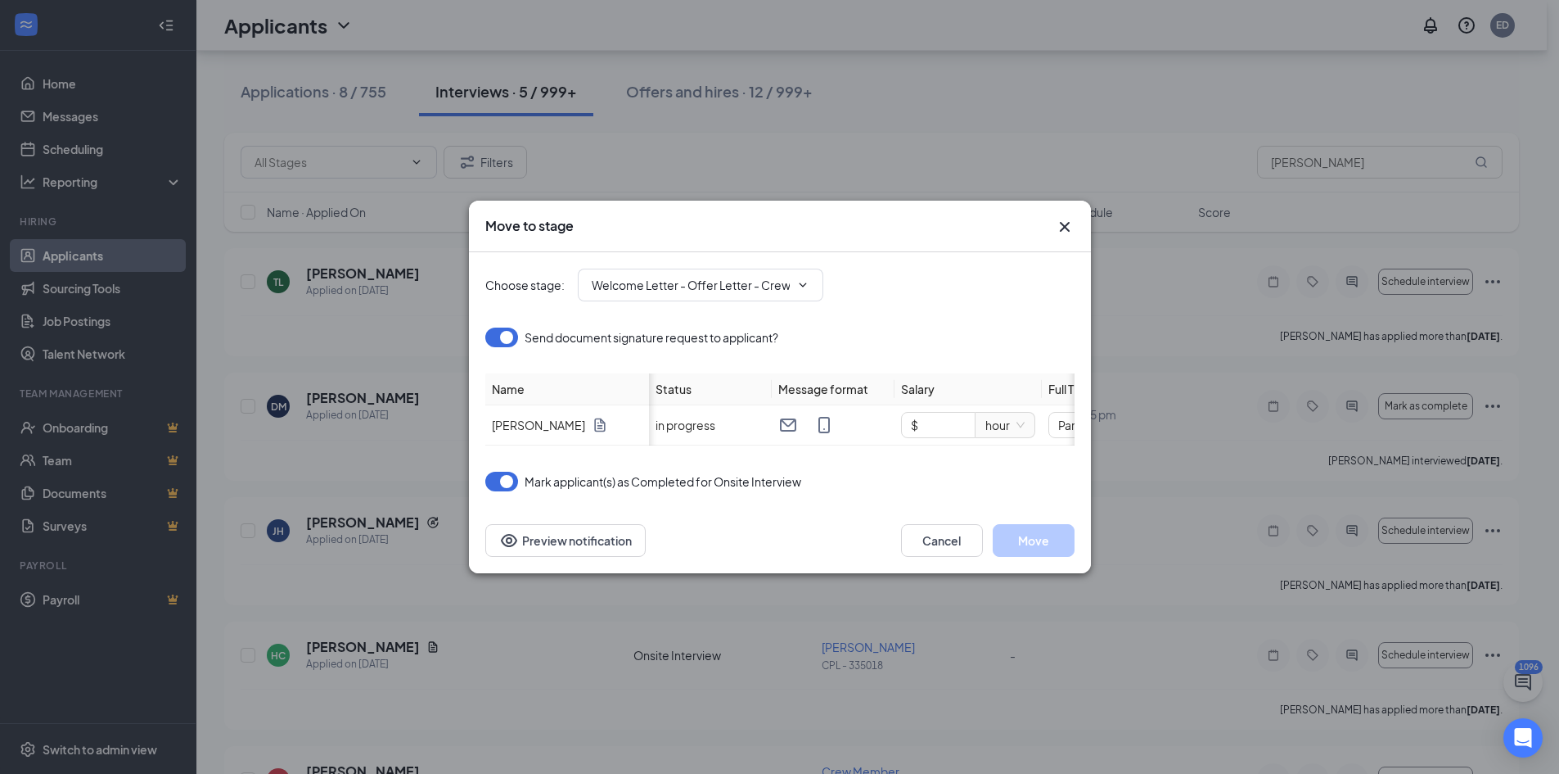
scroll to position [0, 98]
click at [864, 422] on span "Decrease Value" at bounding box center [868, 429] width 18 height 15
type input "$ 14"
click at [979, 268] on div "Choose stage : Welcome Letter - Offer Letter - Crew (next stage)" at bounding box center [779, 284] width 589 height 33
click at [1039, 547] on button "Move" at bounding box center [1034, 540] width 82 height 33
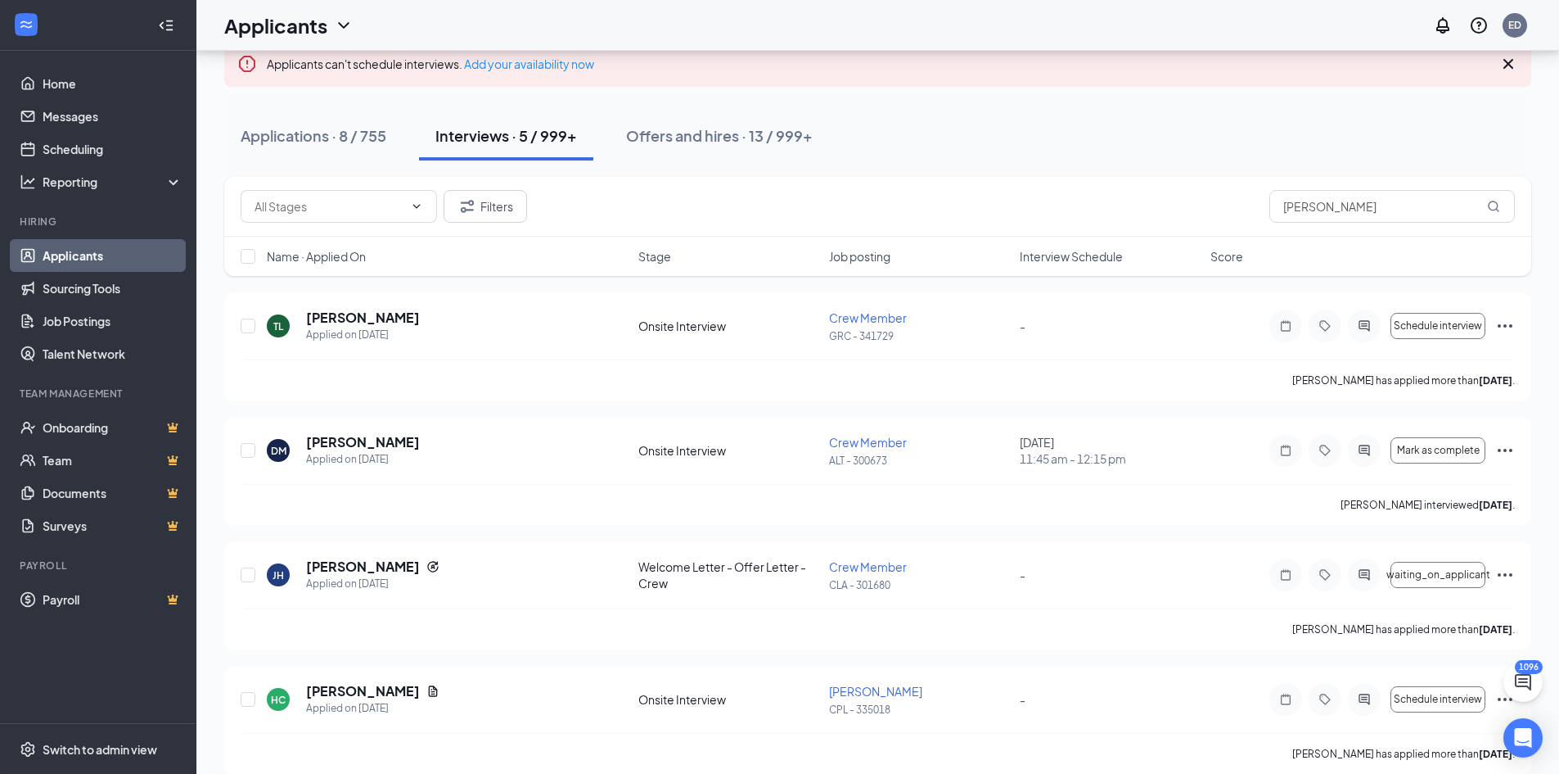
scroll to position [82, 0]
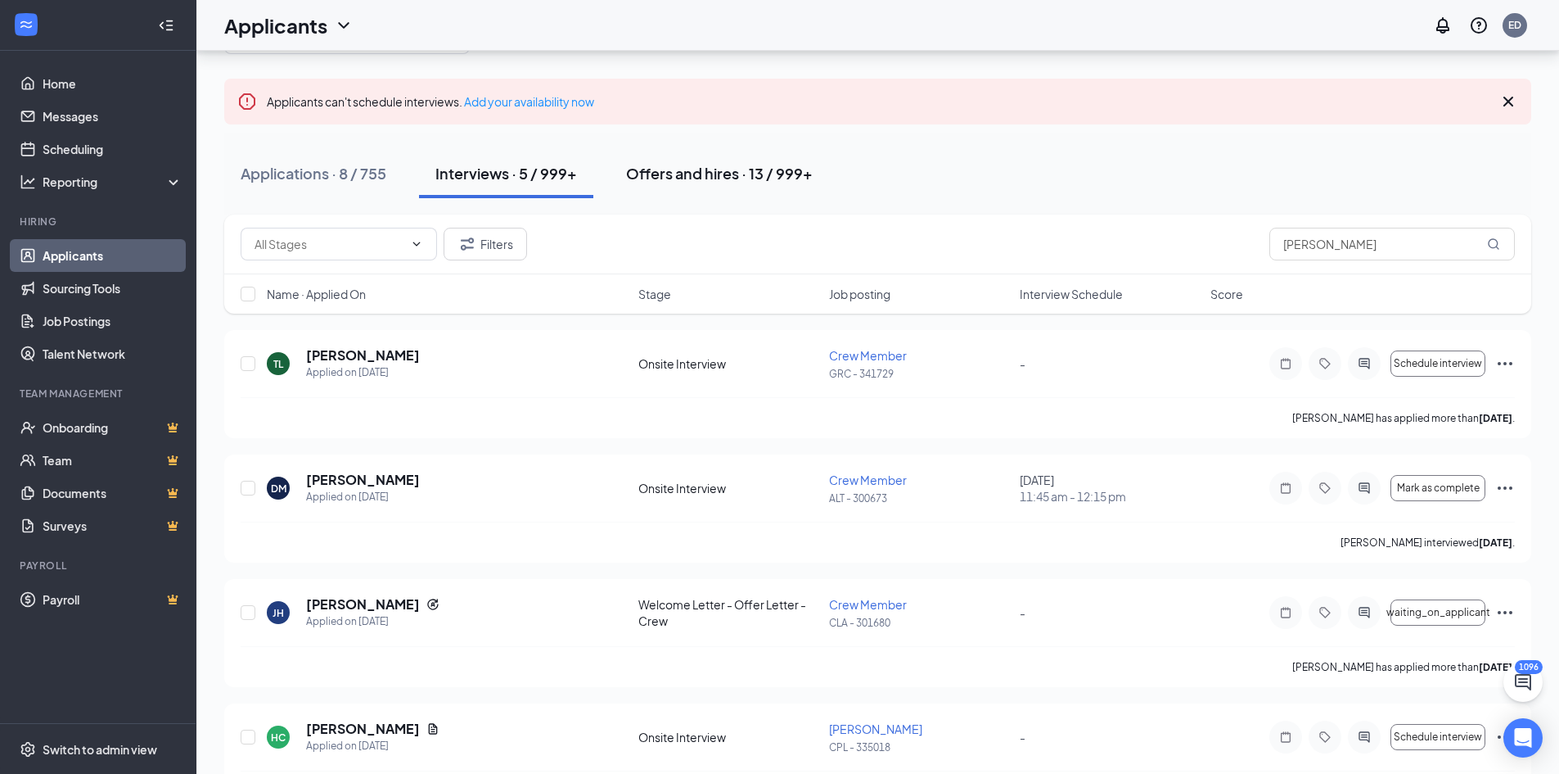
click at [703, 174] on div "Offers and hires · 13 / 999+" at bounding box center [719, 173] width 187 height 20
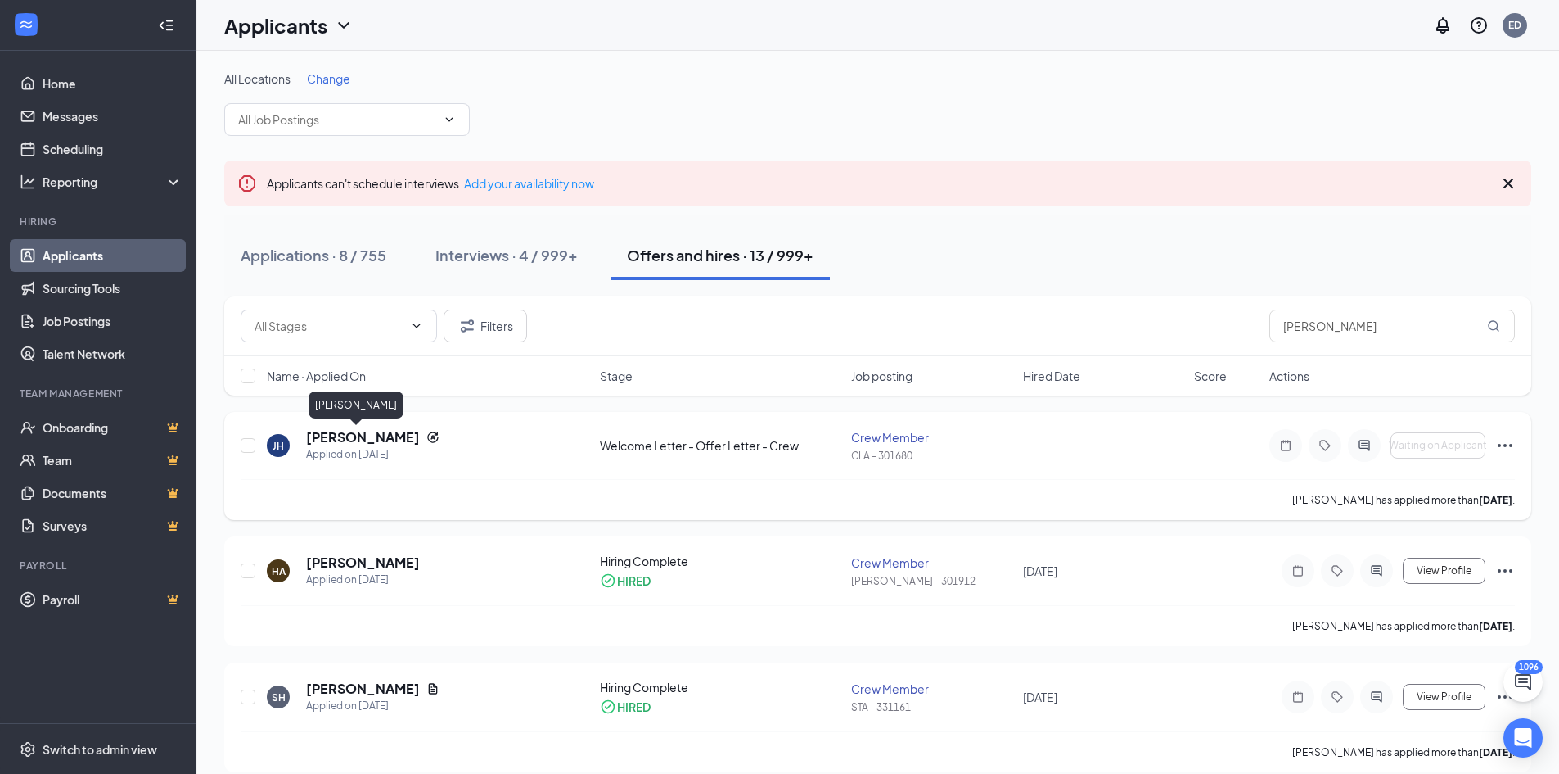
click at [357, 435] on h5 "[PERSON_NAME]" at bounding box center [363, 437] width 114 height 18
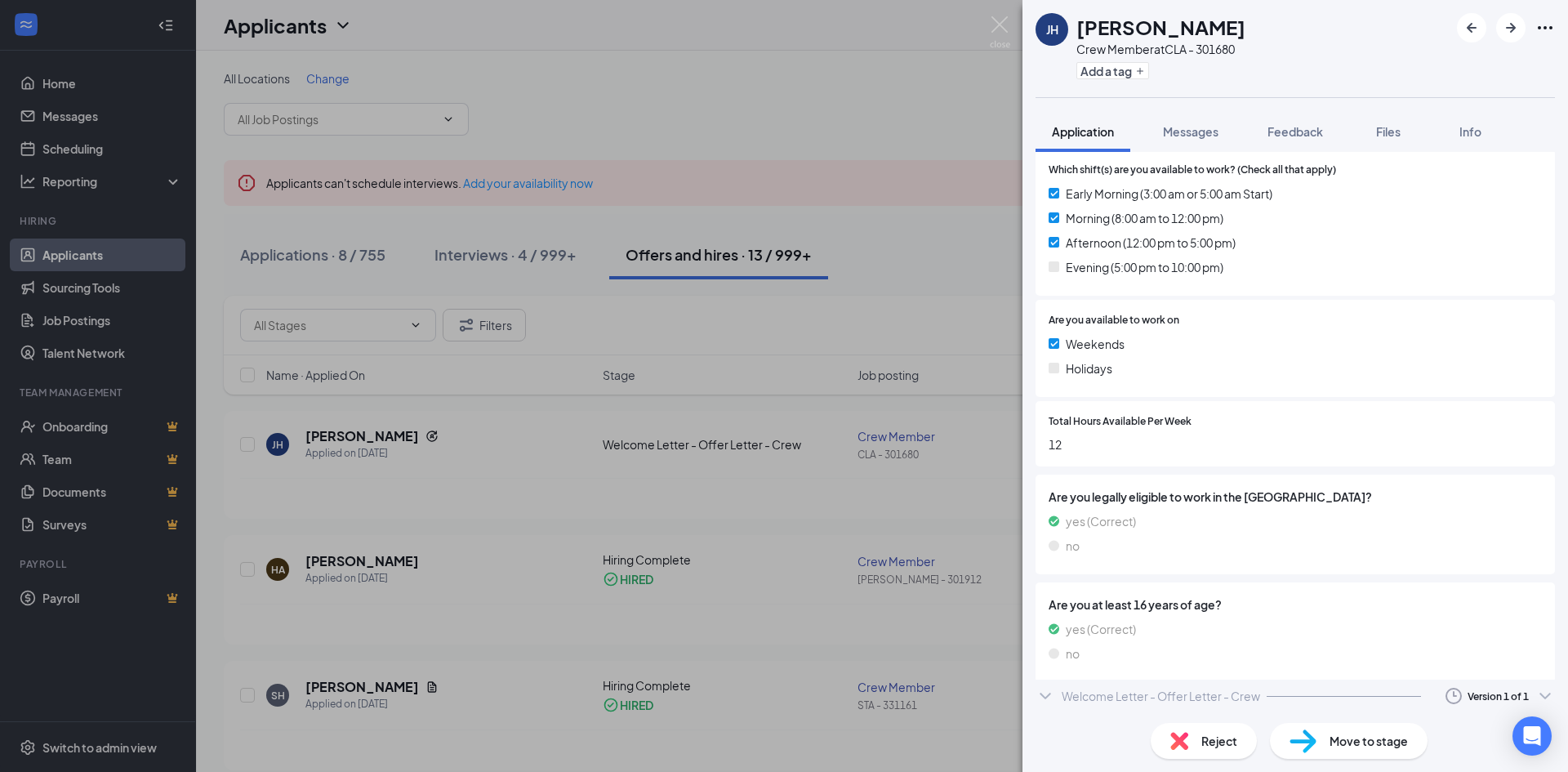
scroll to position [518, 0]
click at [1177, 694] on div "Welcome Letter - Offer Letter - Crew" at bounding box center [1160, 699] width 198 height 16
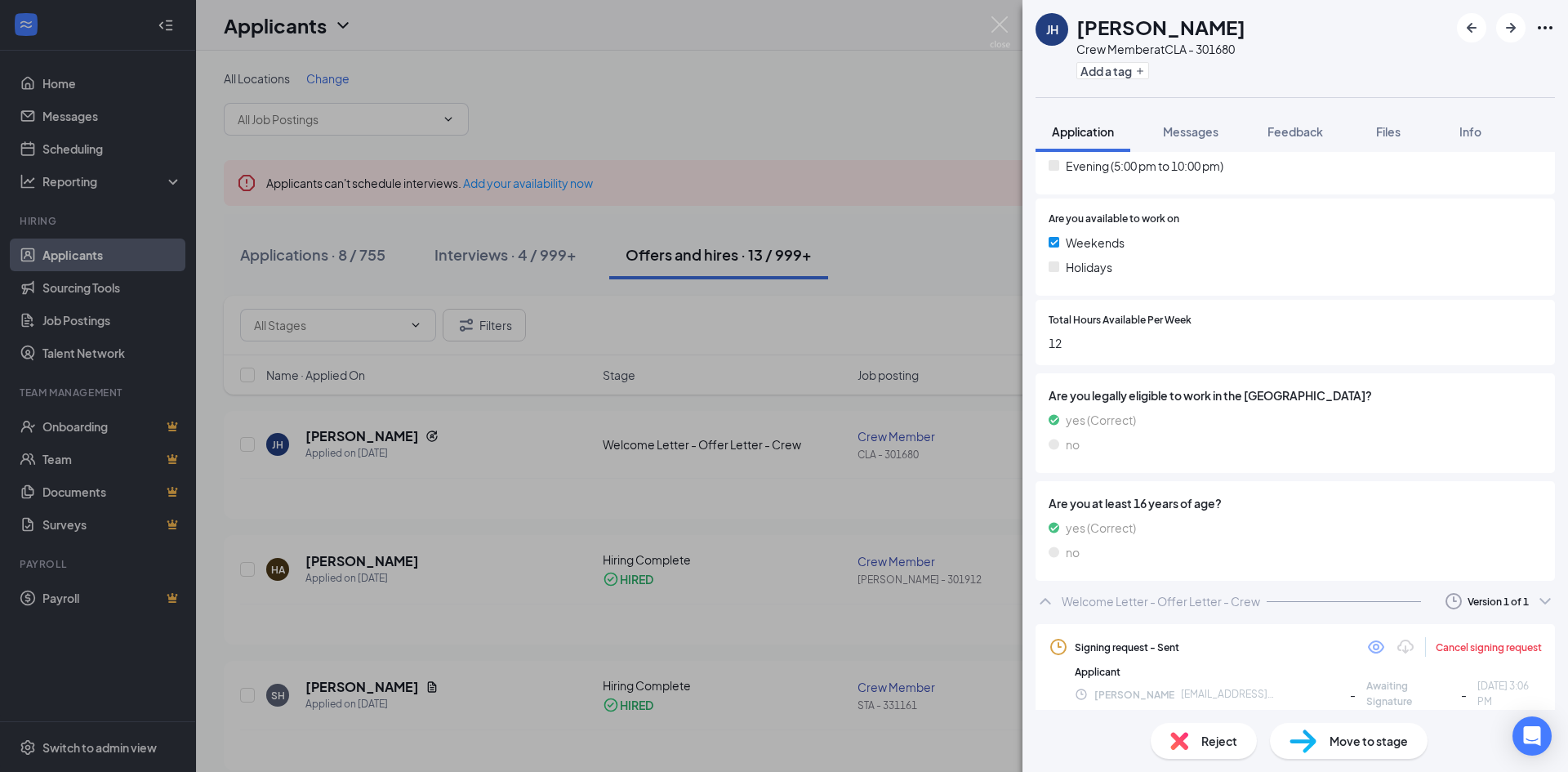
scroll to position [621, 0]
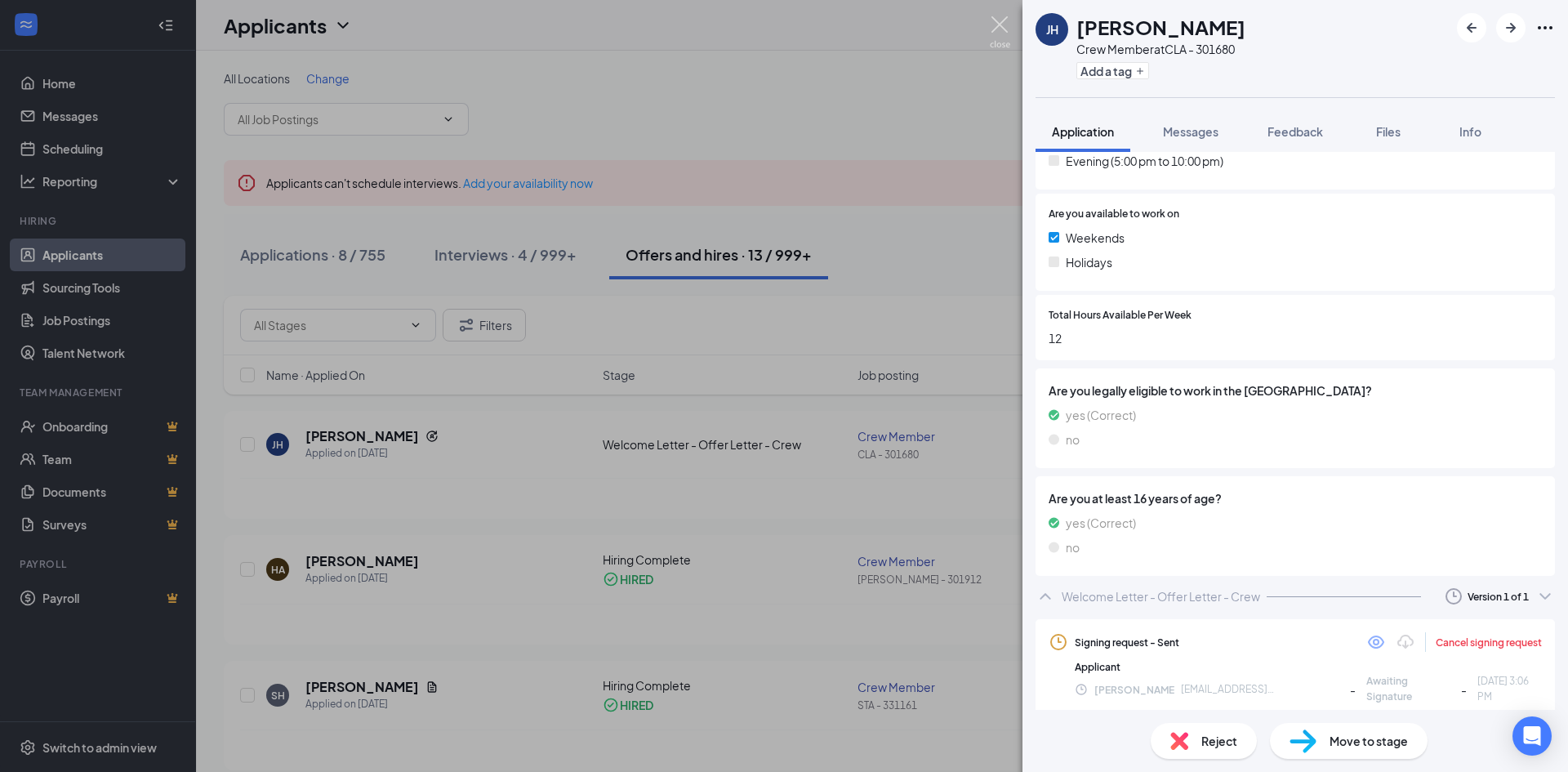
click at [1003, 31] on img at bounding box center [999, 32] width 20 height 32
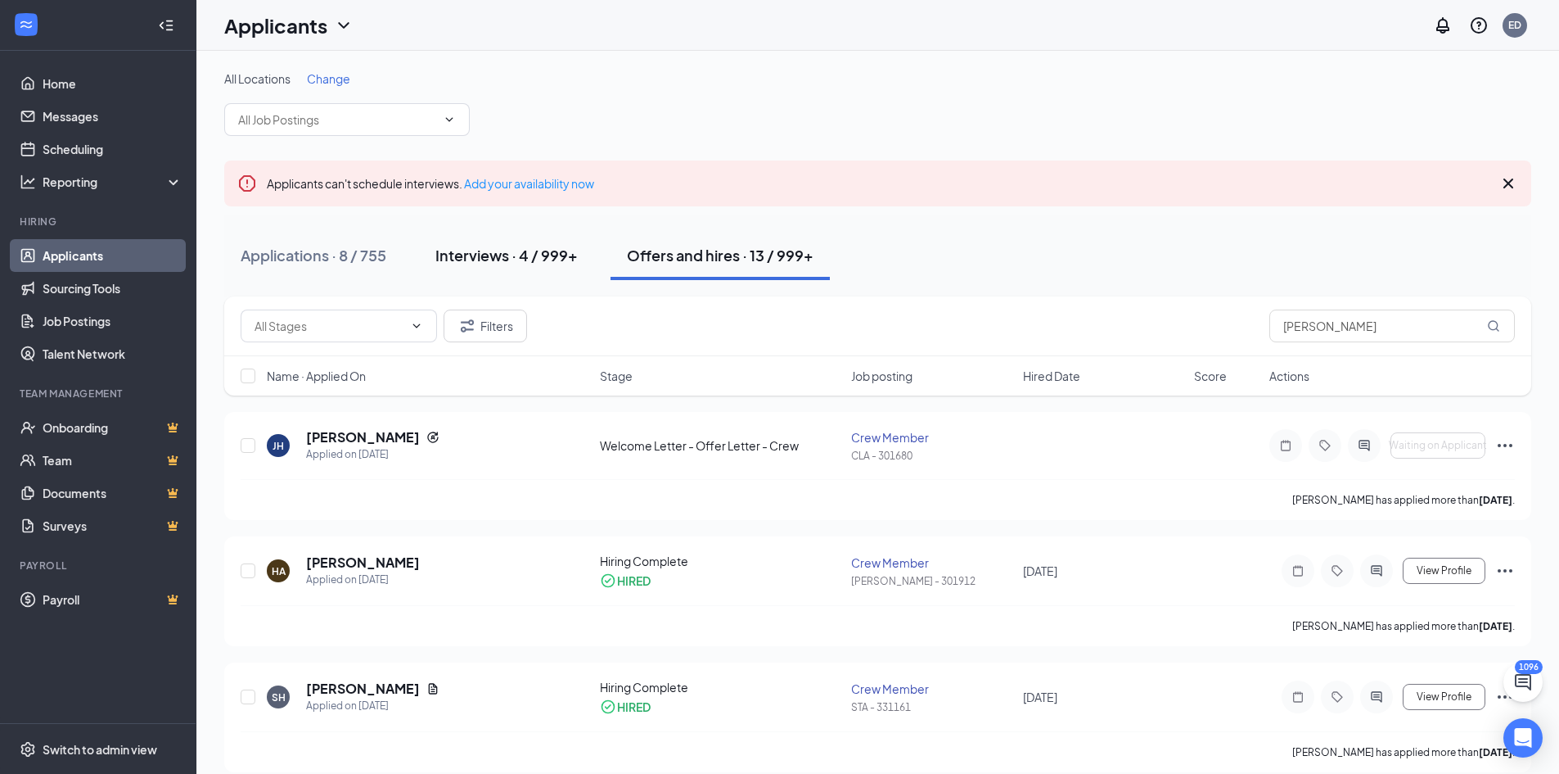
click at [530, 257] on div "Interviews · 4 / 999+" at bounding box center [506, 255] width 142 height 20
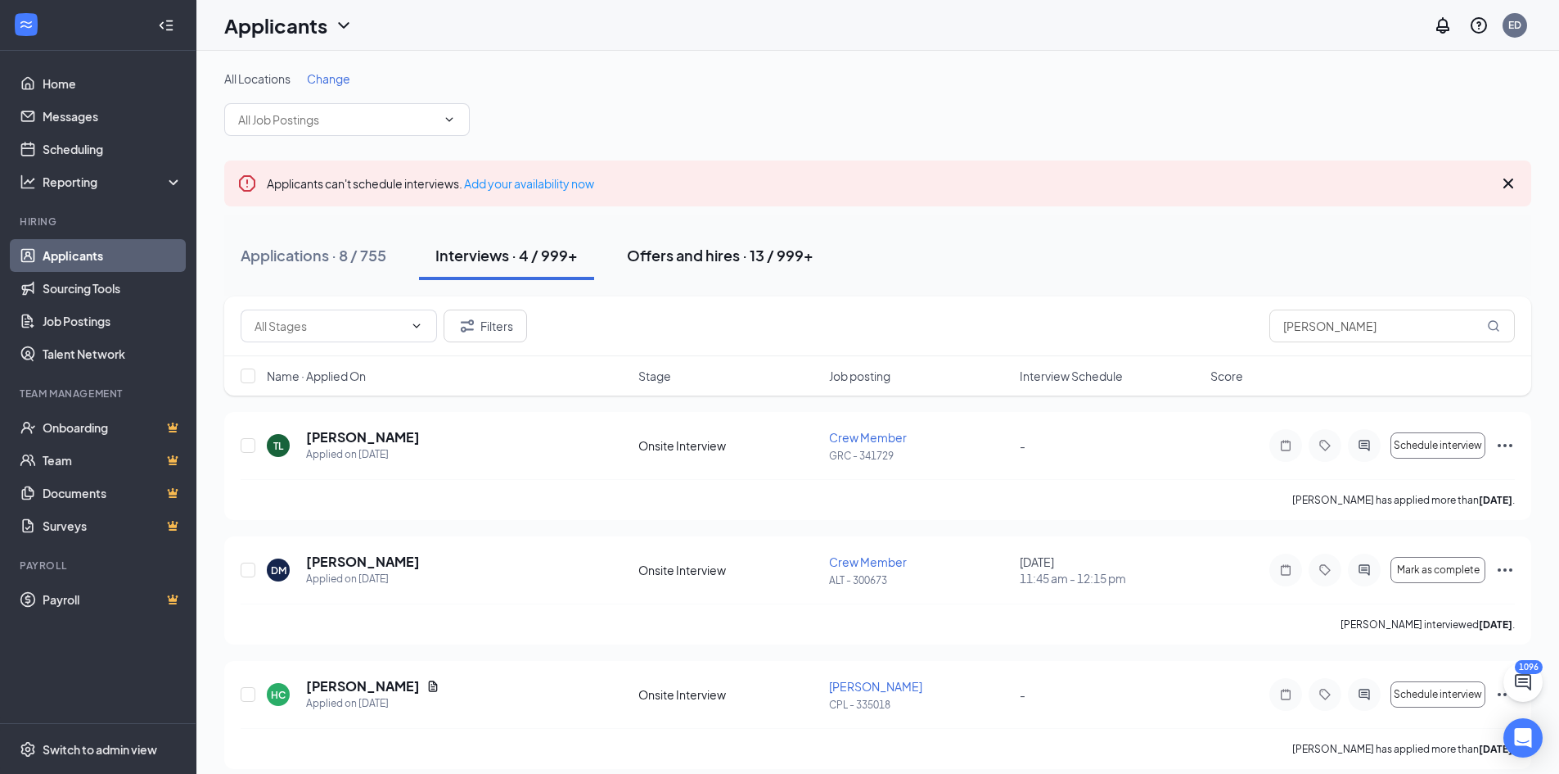
click at [696, 252] on div "Offers and hires · 13 / 999+" at bounding box center [720, 255] width 187 height 20
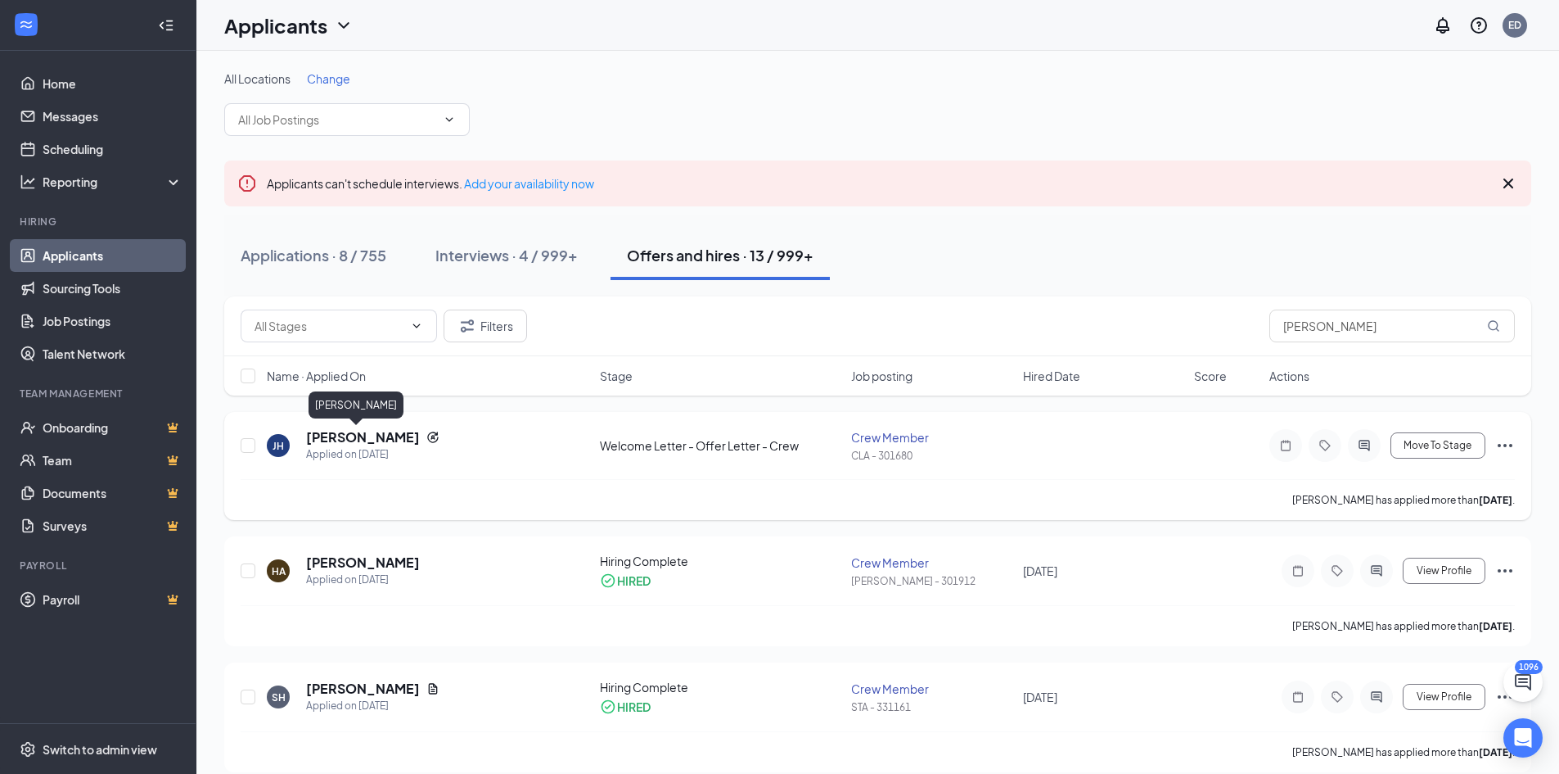
click at [356, 439] on h5 "[PERSON_NAME]" at bounding box center [363, 437] width 114 height 18
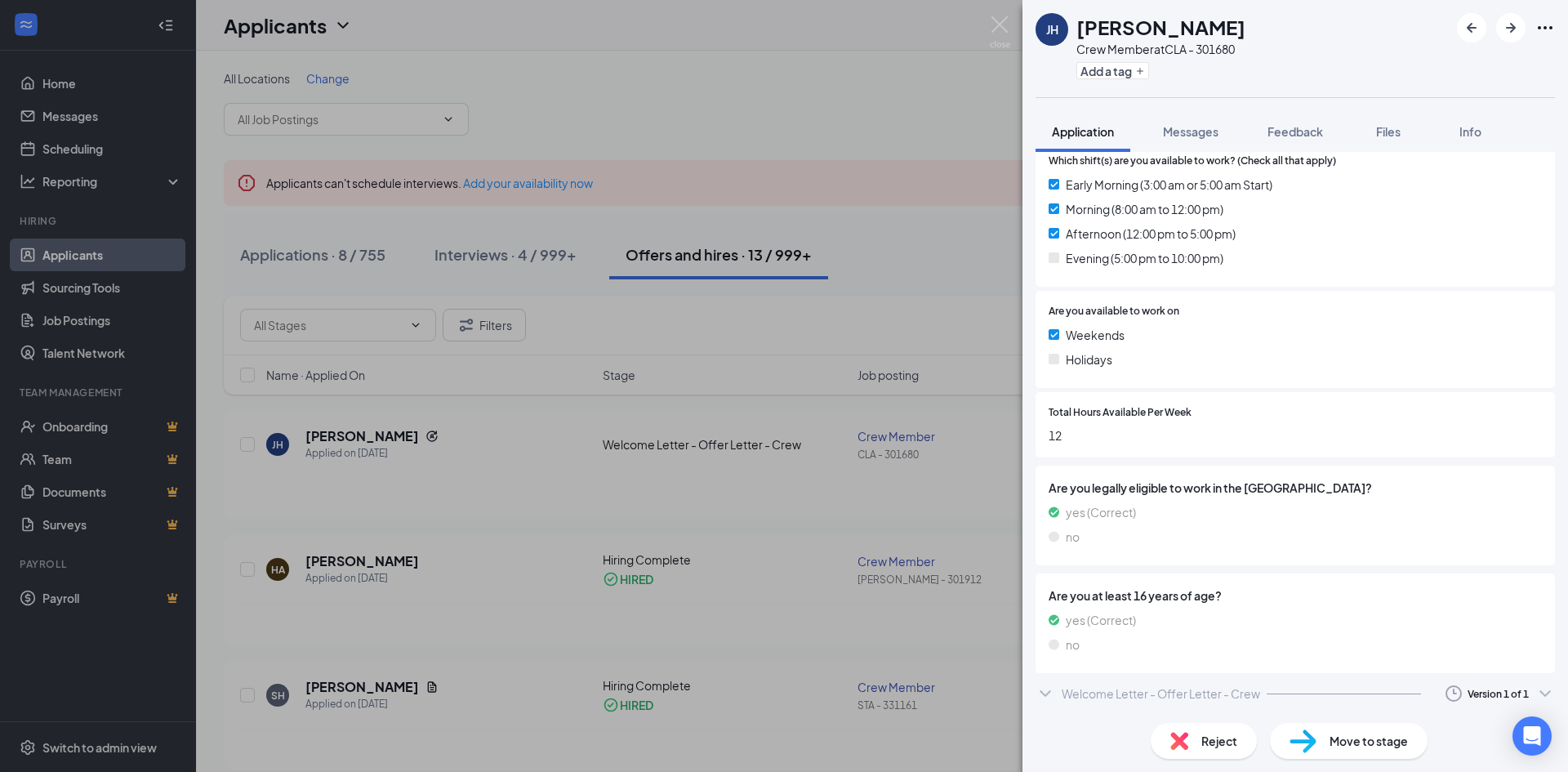
click at [1125, 692] on div "Welcome Letter - Offer Letter - Crew" at bounding box center [1160, 693] width 198 height 16
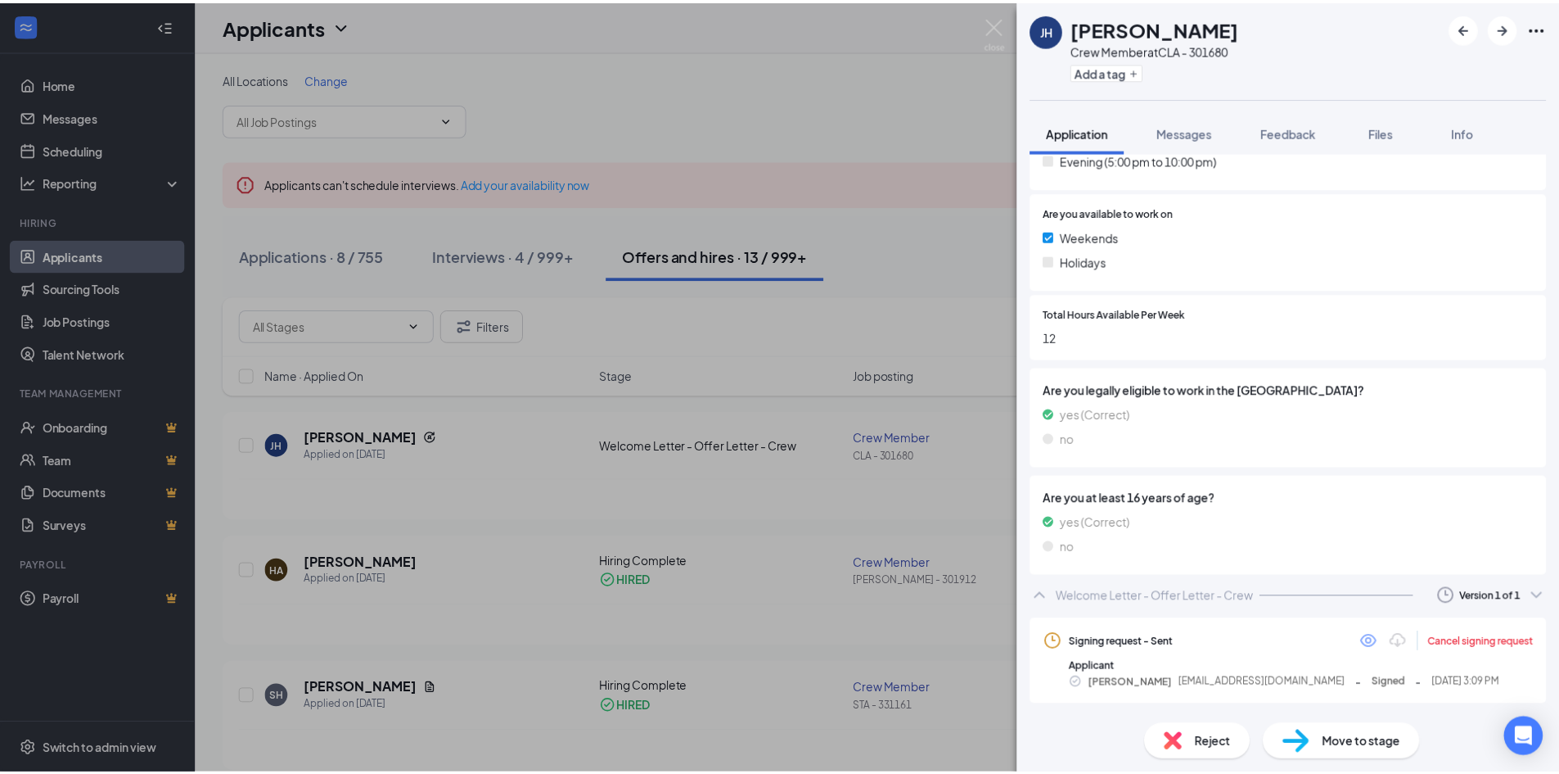
scroll to position [619, 0]
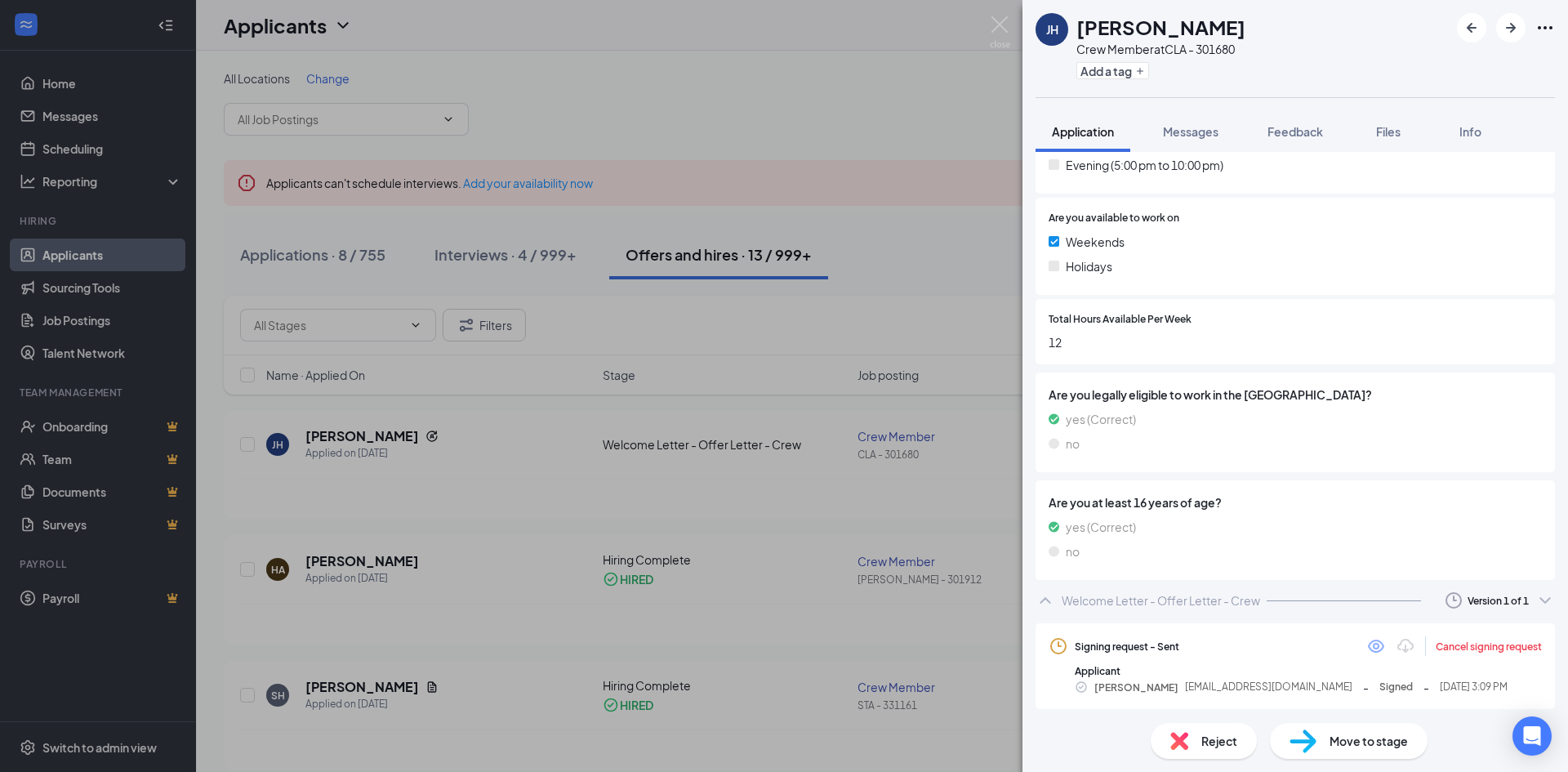
drag, startPoint x: 1011, startPoint y: 25, endPoint x: 1002, endPoint y: 32, distance: 11.4
click at [1009, 27] on div "JH Jillian Hale Crew Member at CLA - 301680 Add a tag Application Messages Feed…" at bounding box center [784, 386] width 1568 height 772
click at [1001, 32] on img at bounding box center [999, 32] width 20 height 32
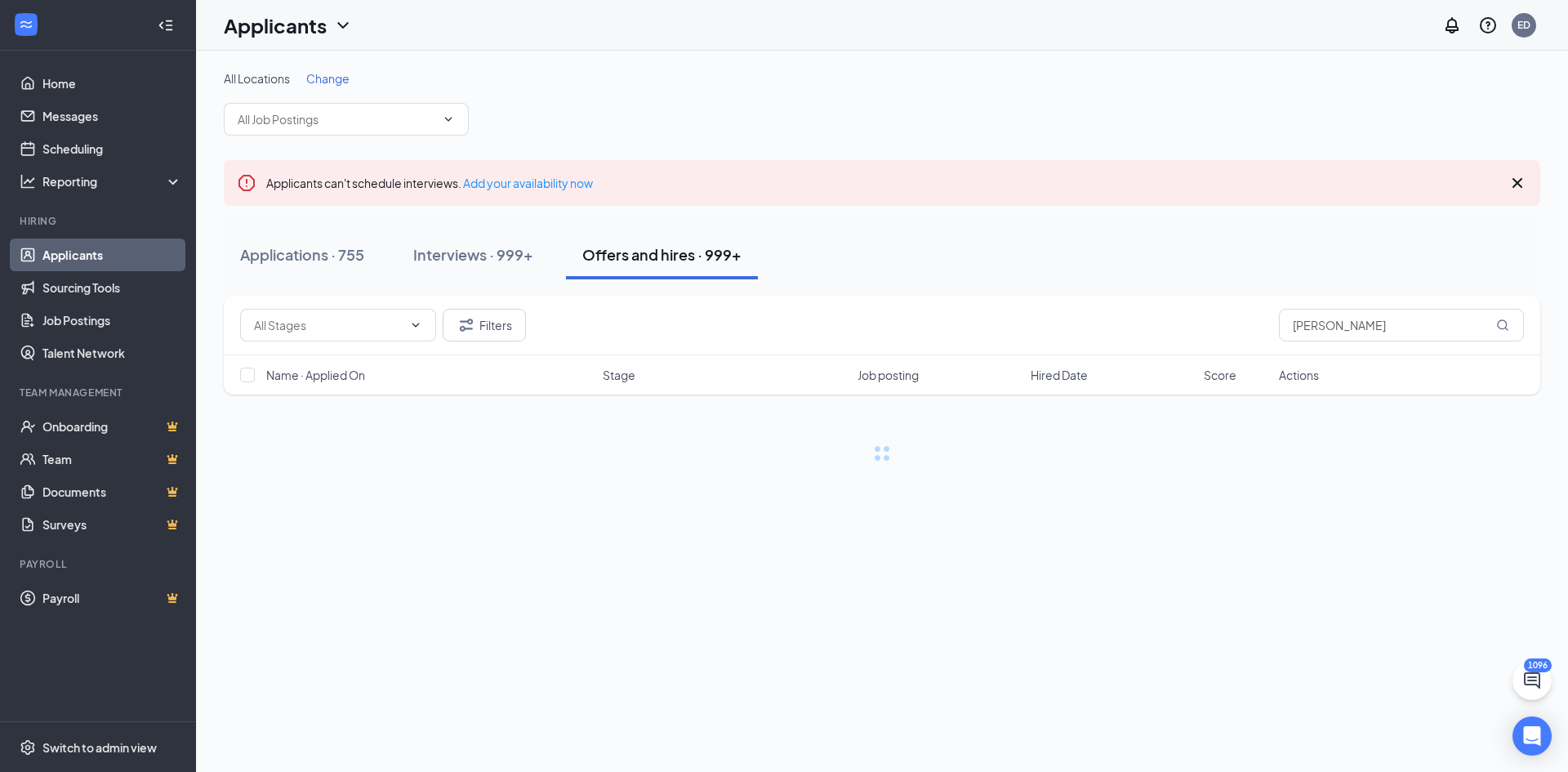
click at [1513, 178] on icon "Cross" at bounding box center [1517, 183] width 10 height 10
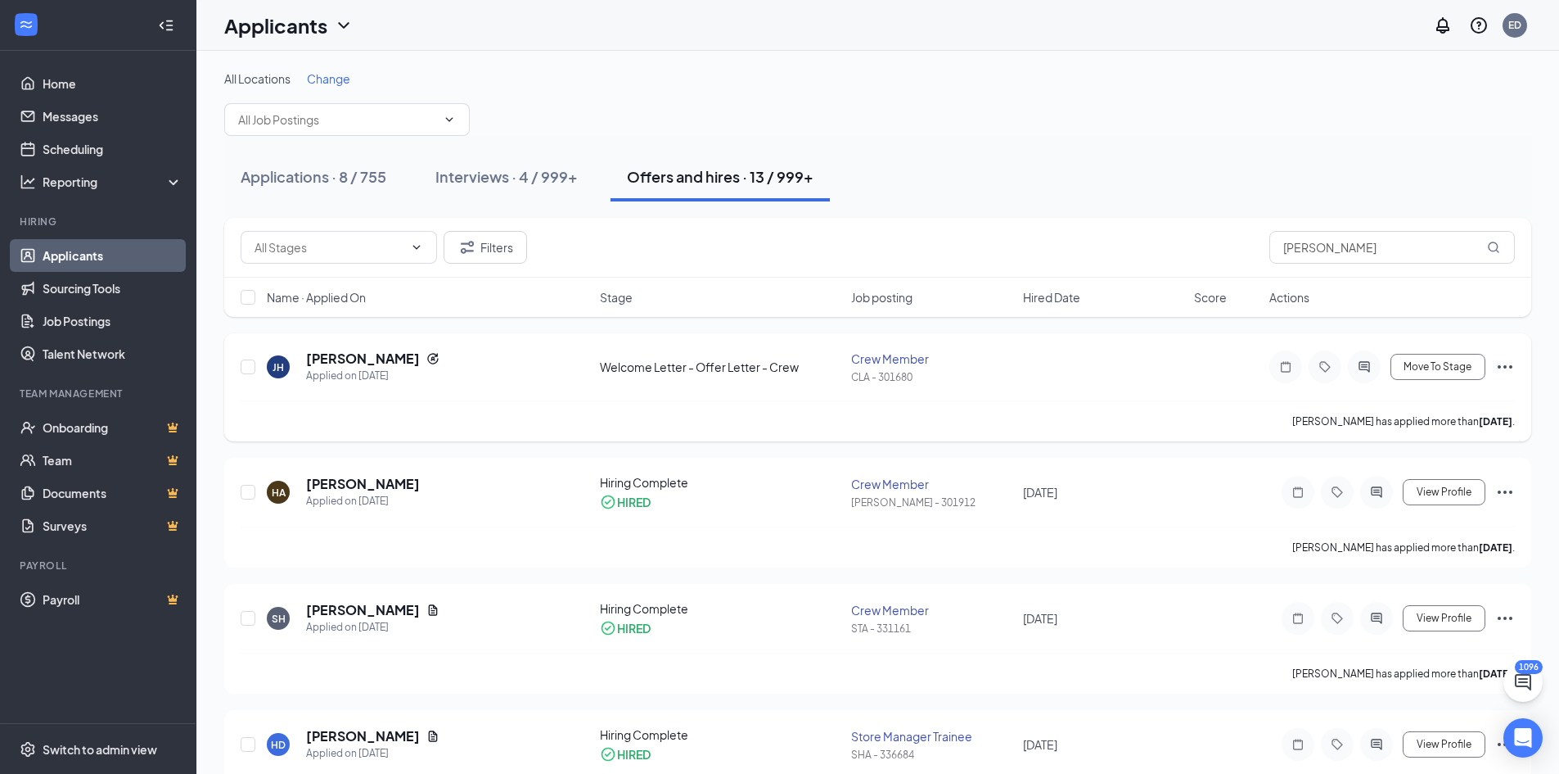
click at [1505, 368] on icon "Ellipses" at bounding box center [1506, 367] width 20 height 20
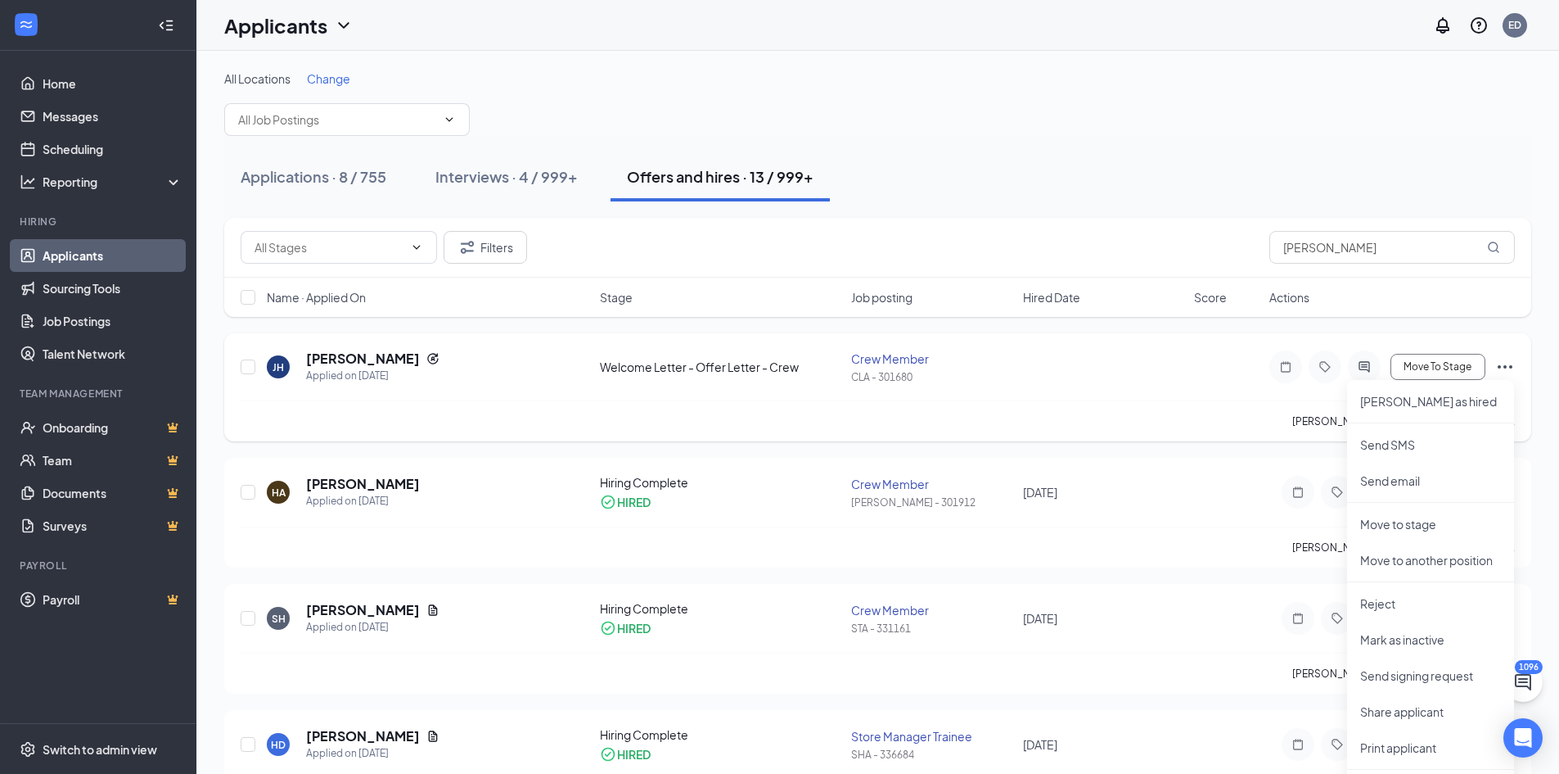
click at [1150, 377] on div "[PERSON_NAME] Applied on [DATE] Welcome Letter - Offer Letter - Crew Crew Membe…" at bounding box center [878, 375] width 1275 height 51
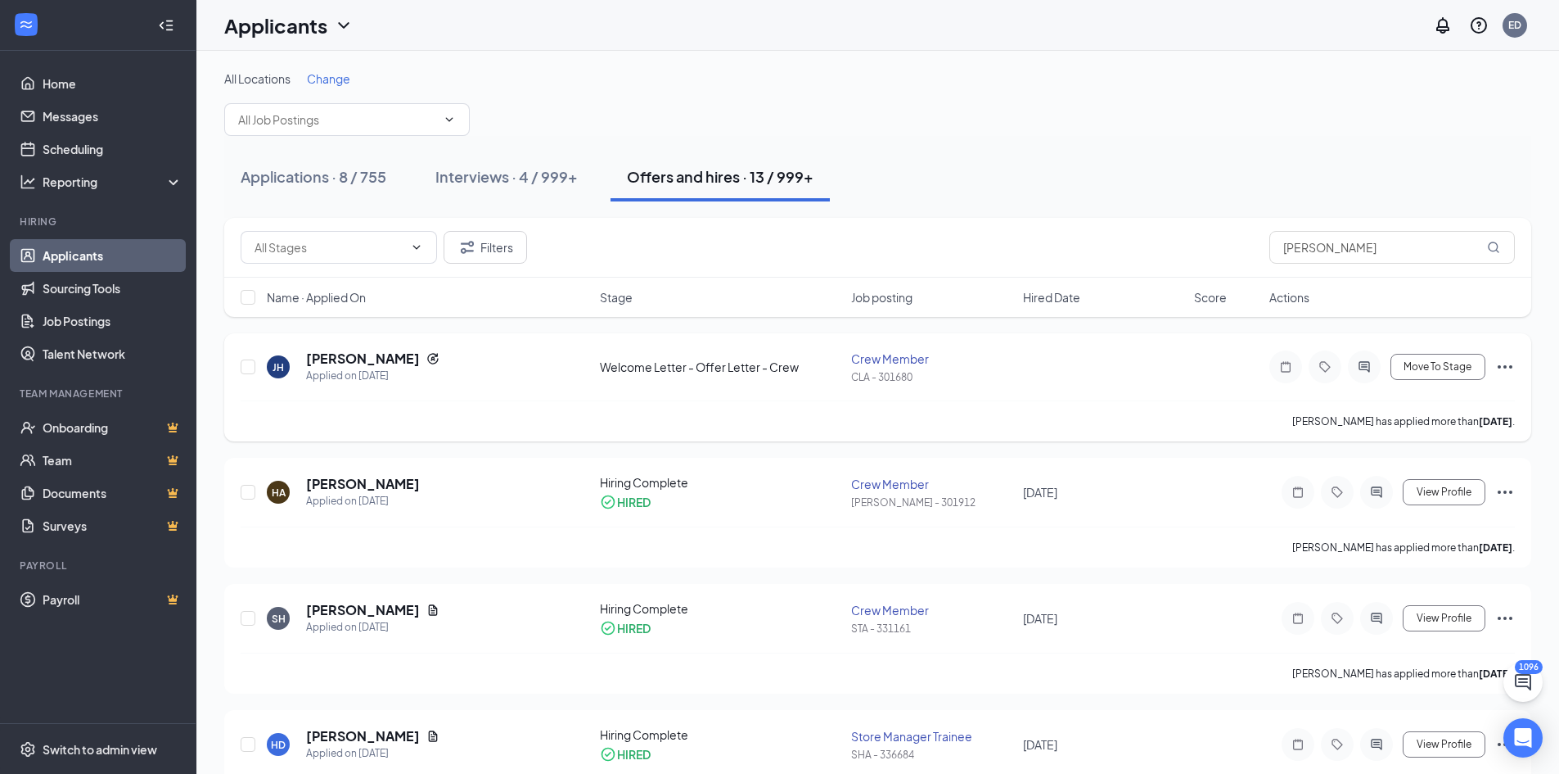
click at [277, 360] on div "JH" at bounding box center [278, 367] width 11 height 14
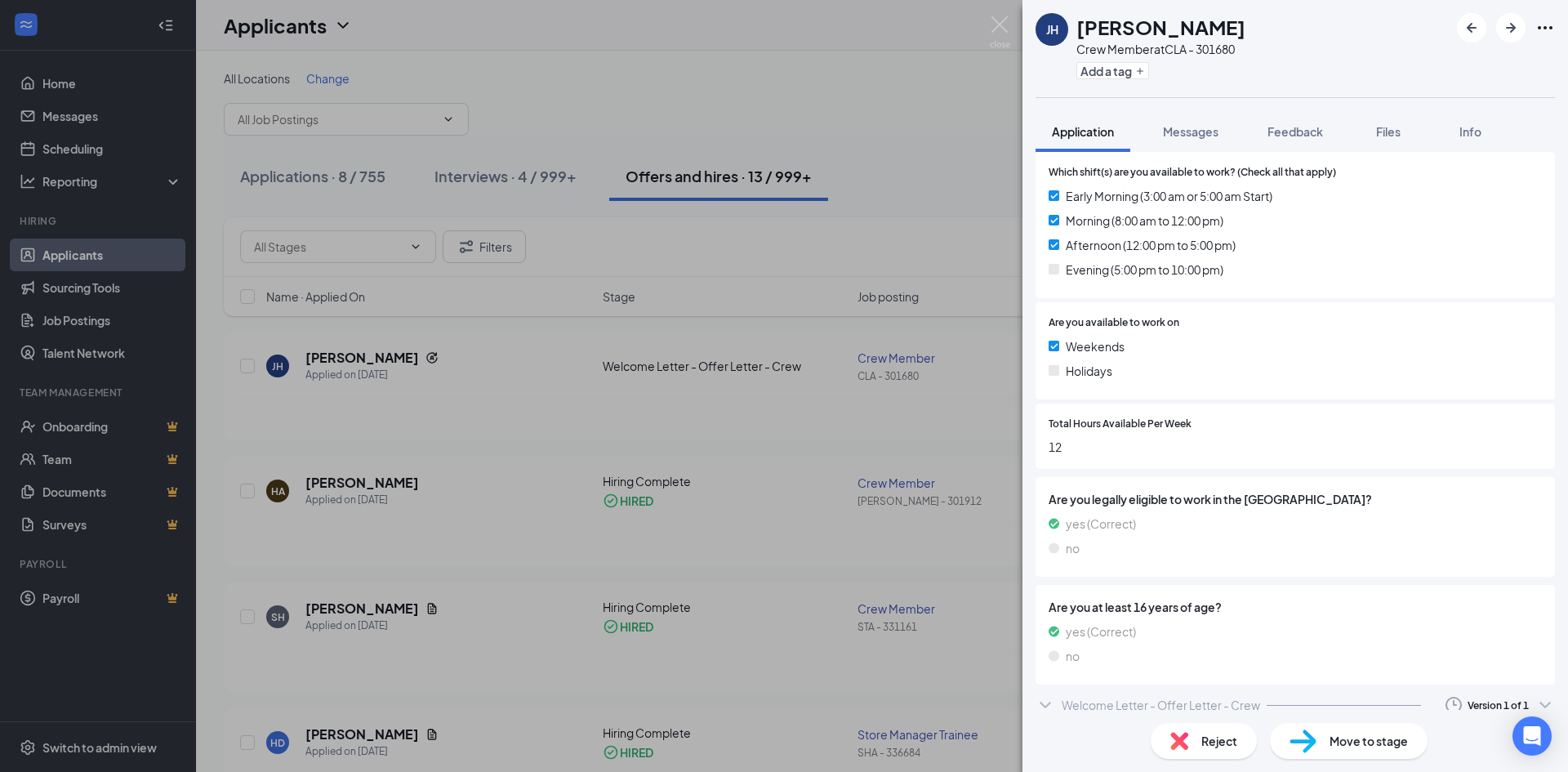
scroll to position [525, 0]
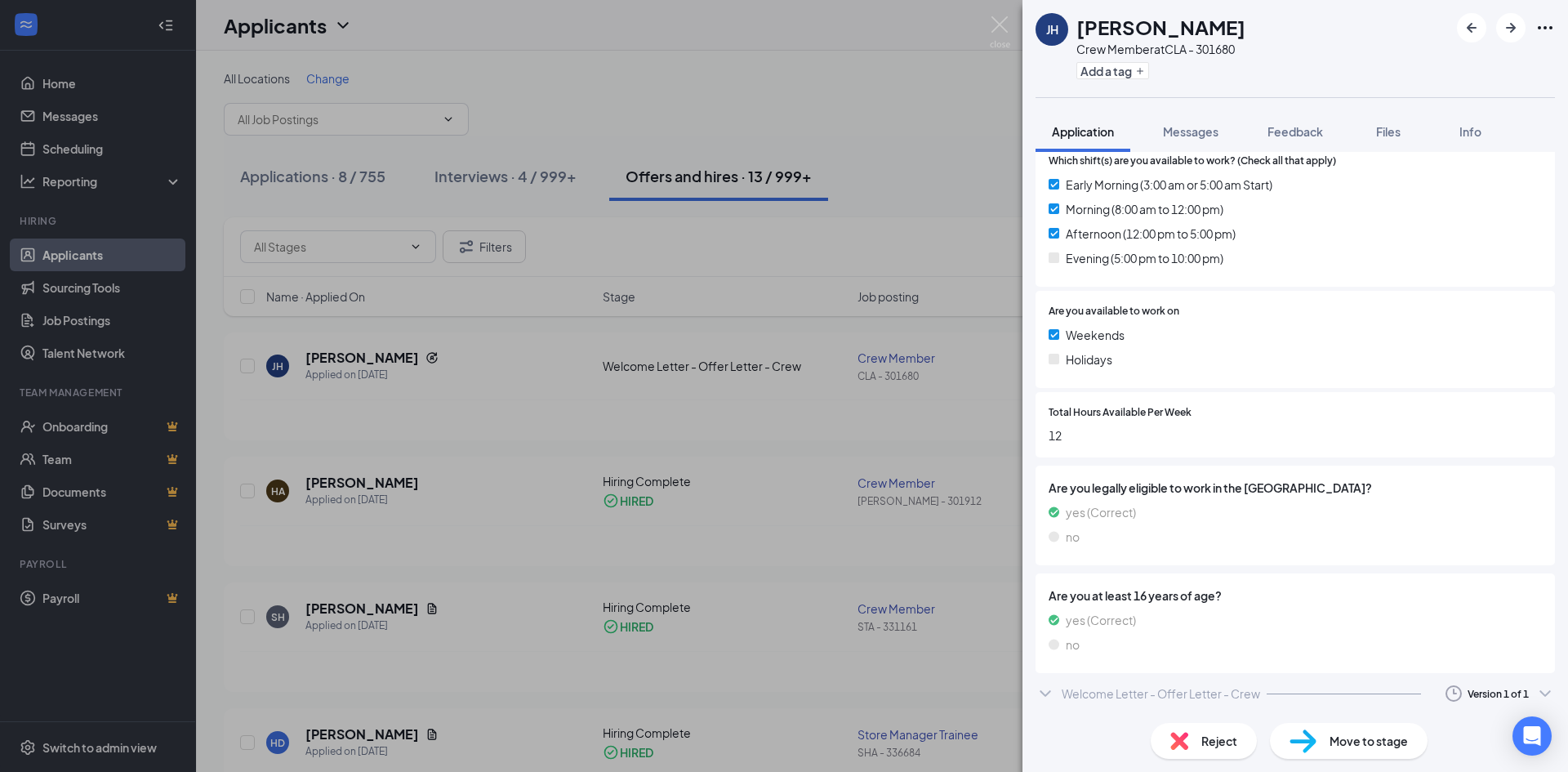
click at [1254, 695] on div "Welcome Letter - Offer Letter - Crew" at bounding box center [1160, 693] width 198 height 16
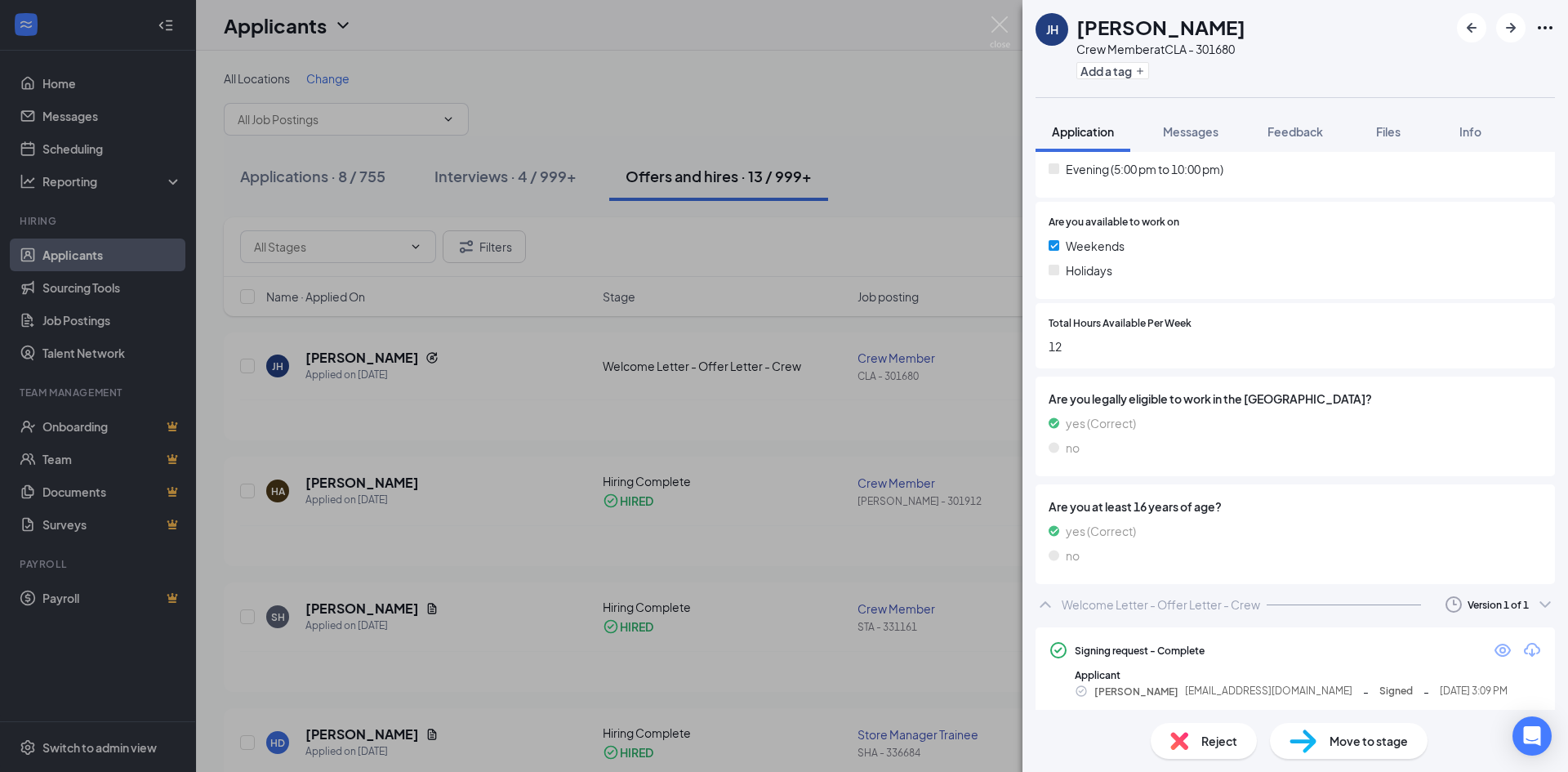
scroll to position [618, 0]
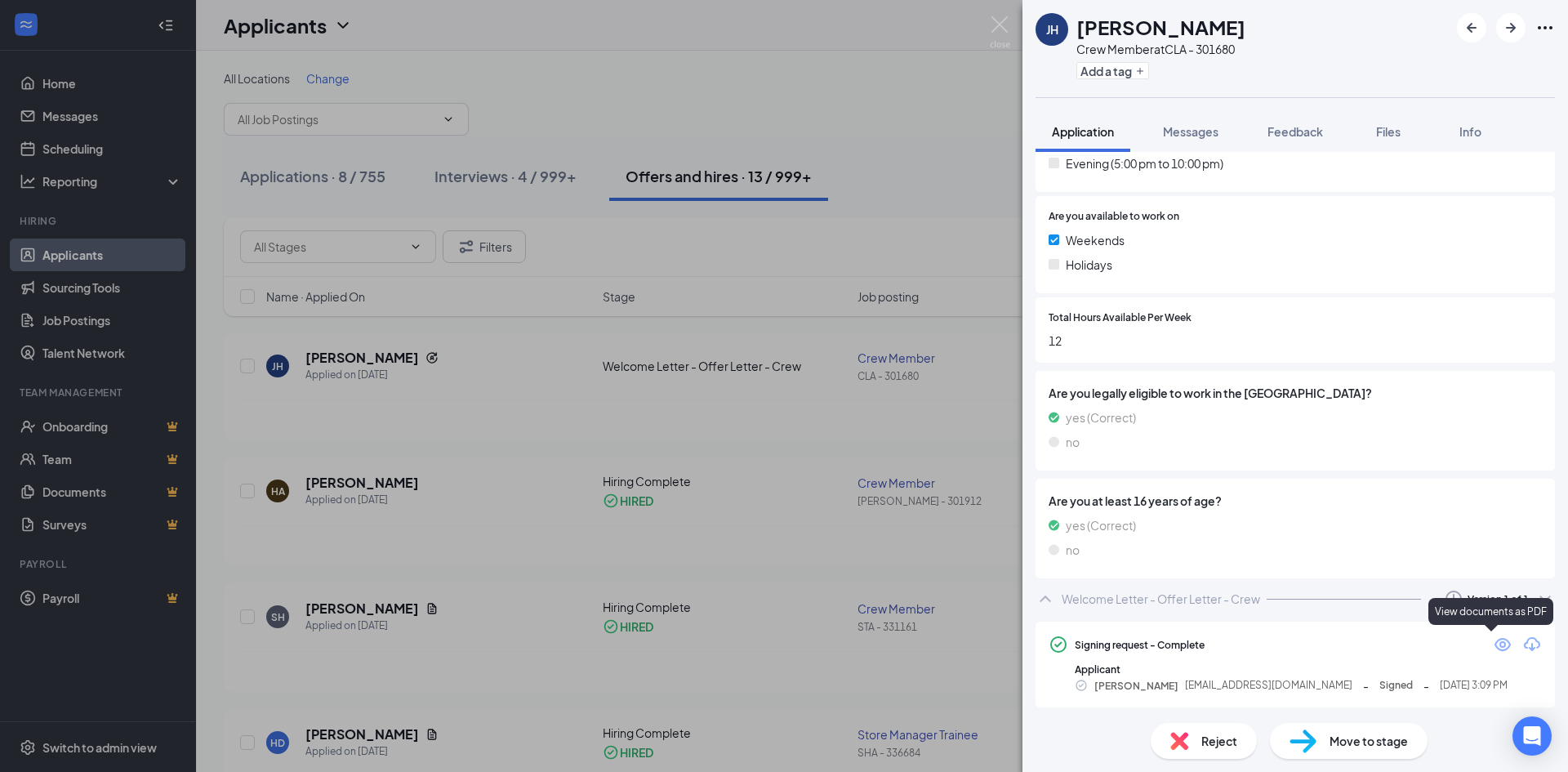
click at [1495, 639] on icon "Eye" at bounding box center [1502, 644] width 20 height 20
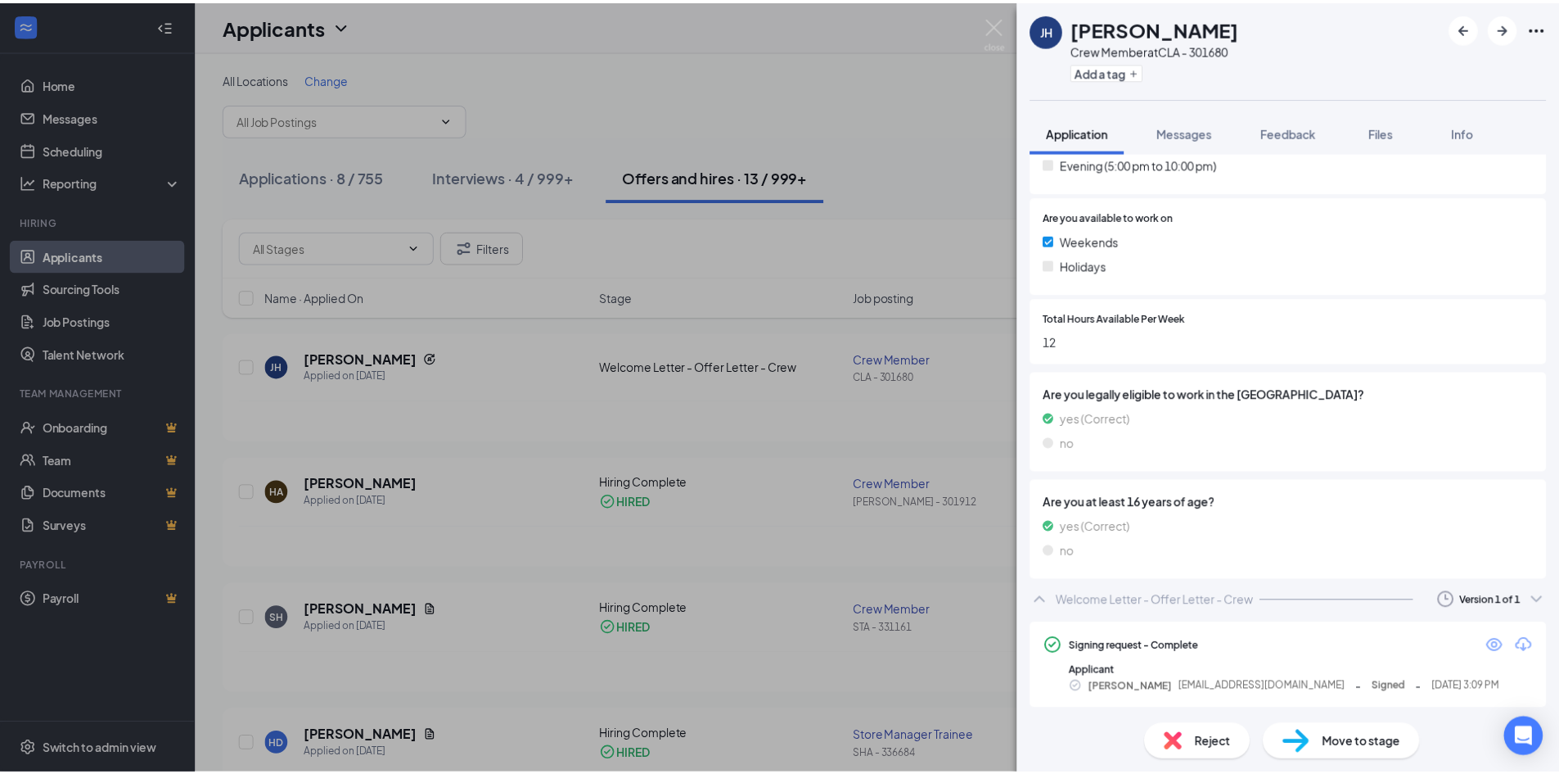
scroll to position [619, 0]
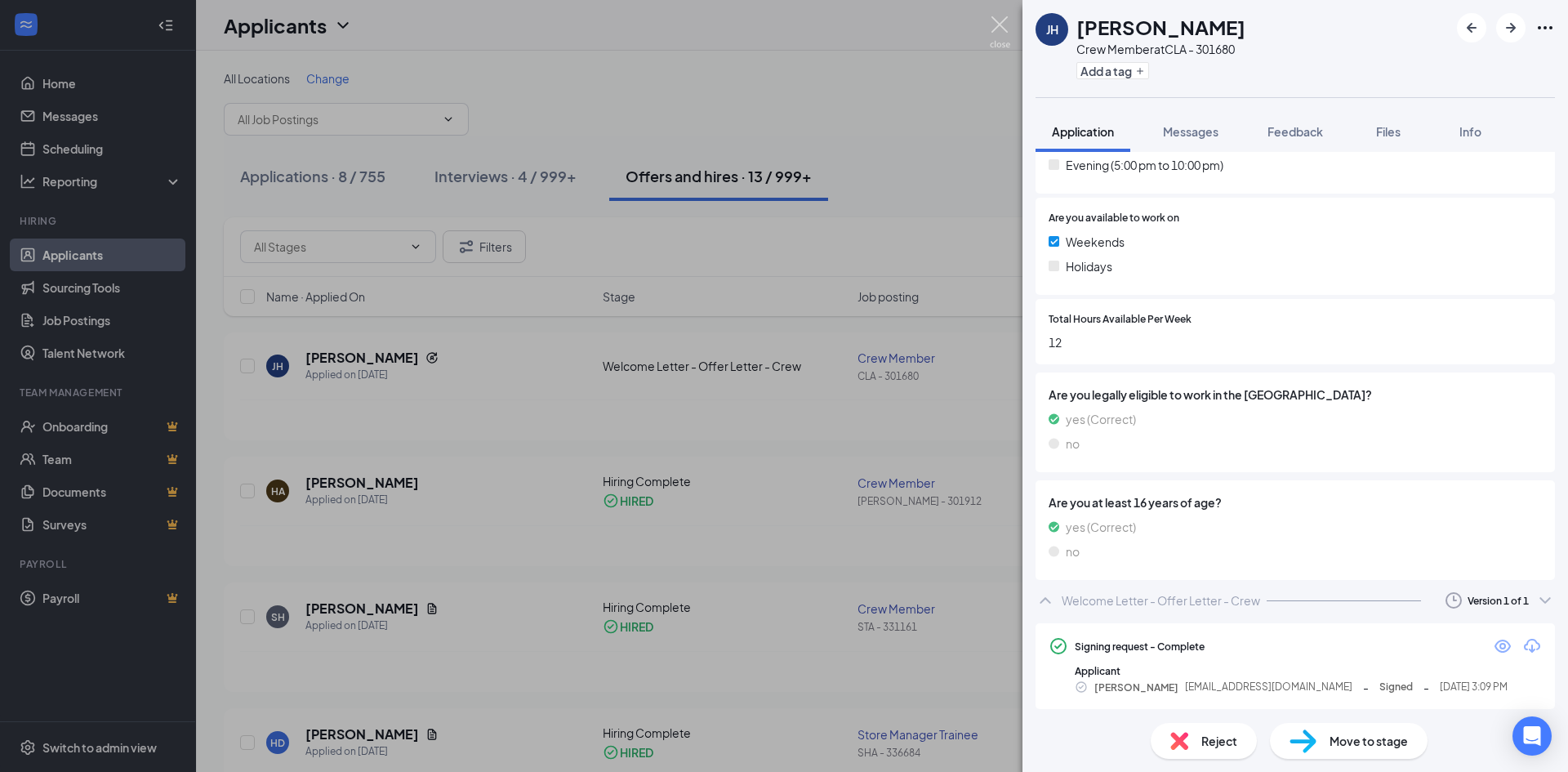
click at [1006, 26] on img at bounding box center [999, 32] width 20 height 32
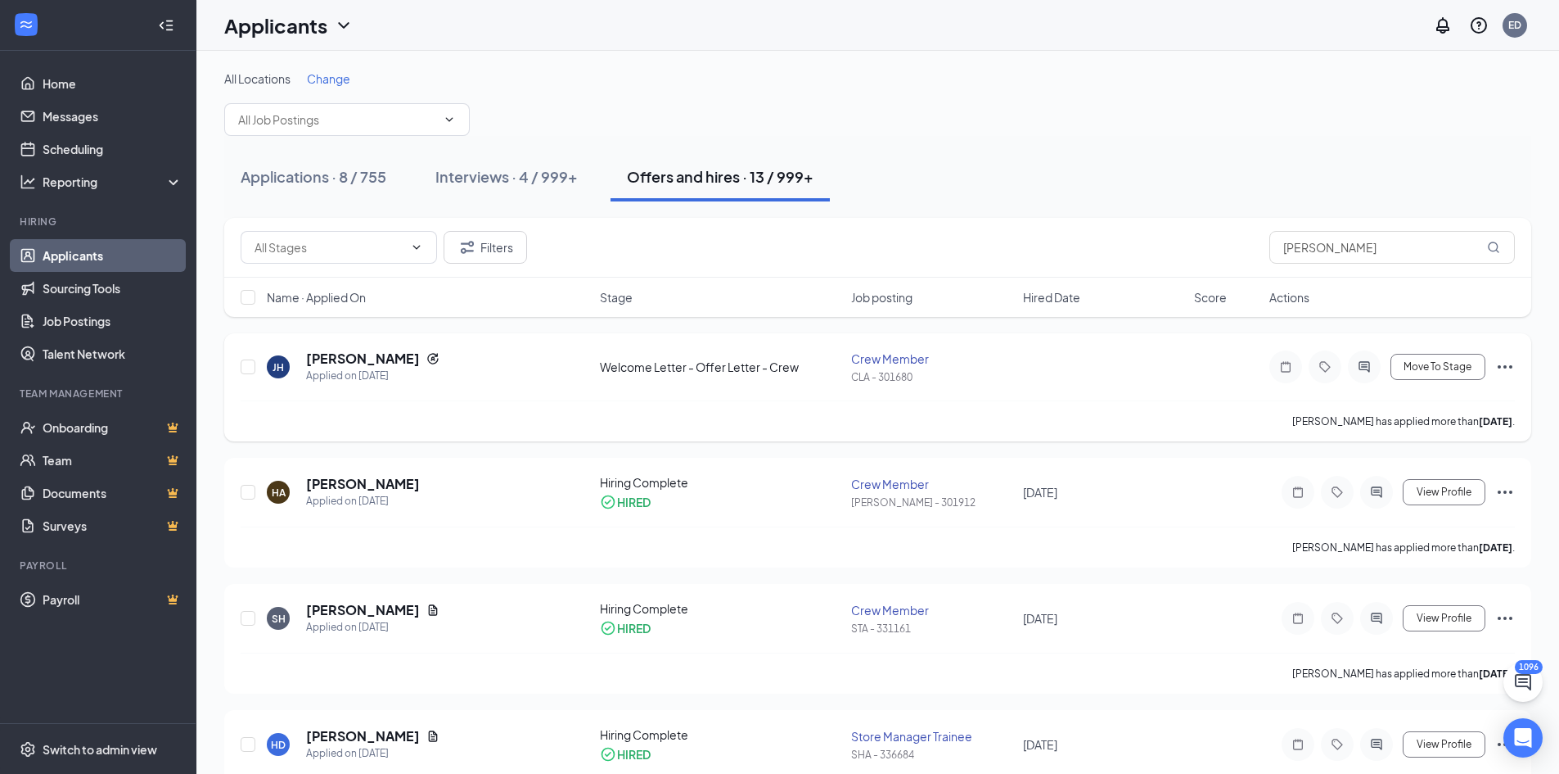
click at [1509, 364] on icon "Ellipses" at bounding box center [1506, 367] width 20 height 20
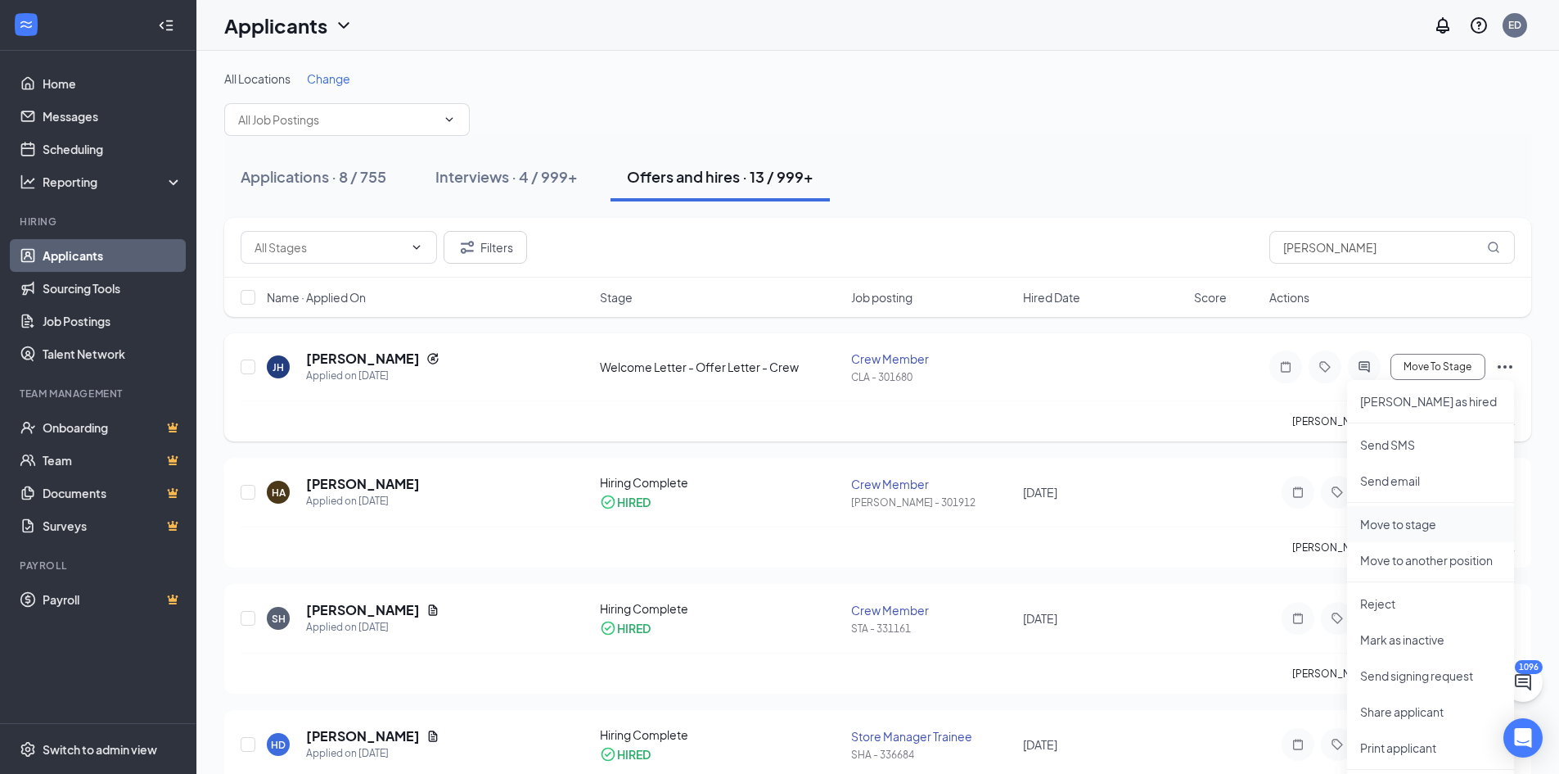
click at [1433, 517] on p "Move to stage" at bounding box center [1430, 524] width 141 height 16
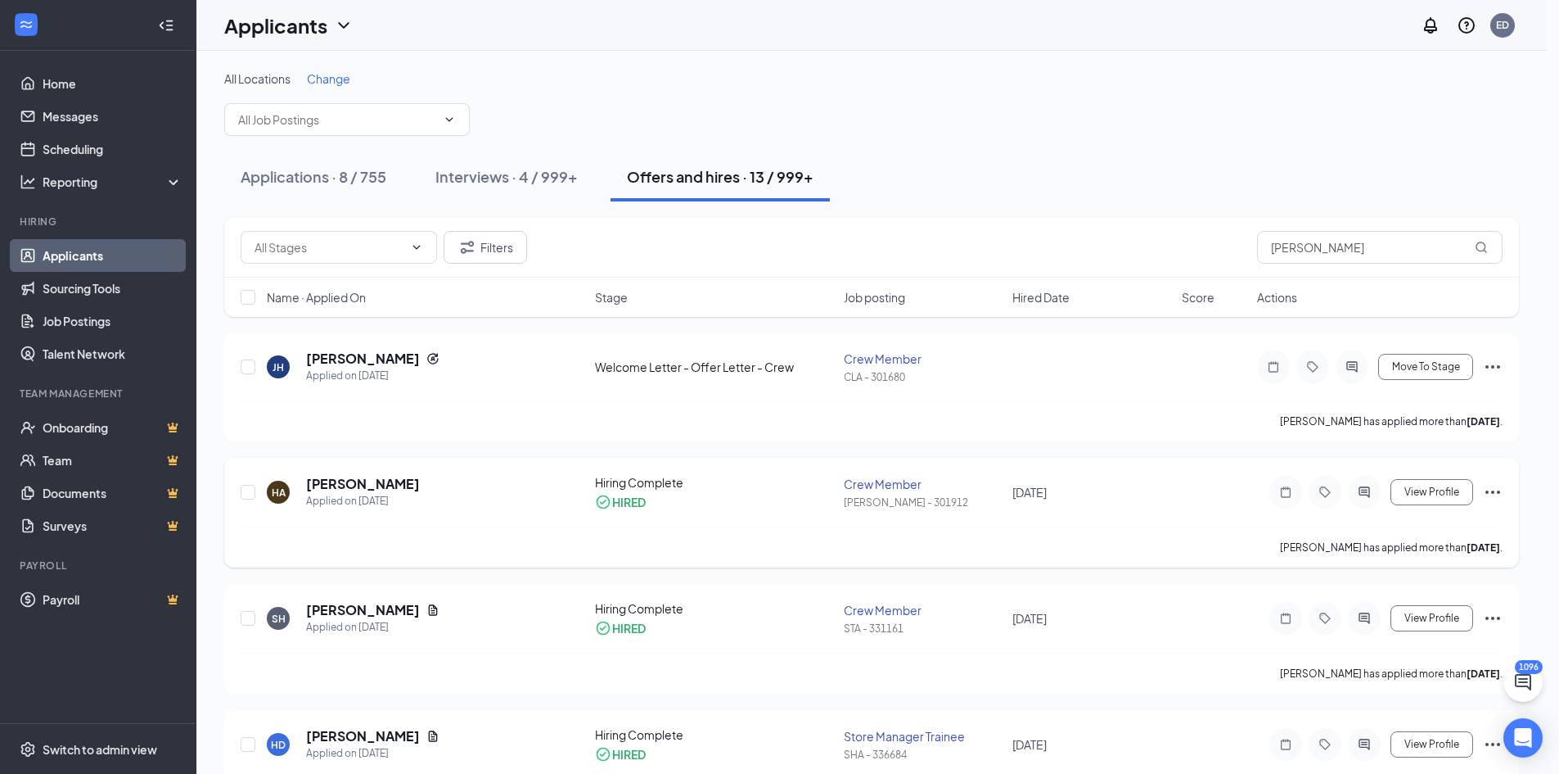
type input "Hiring Complete (next stage)"
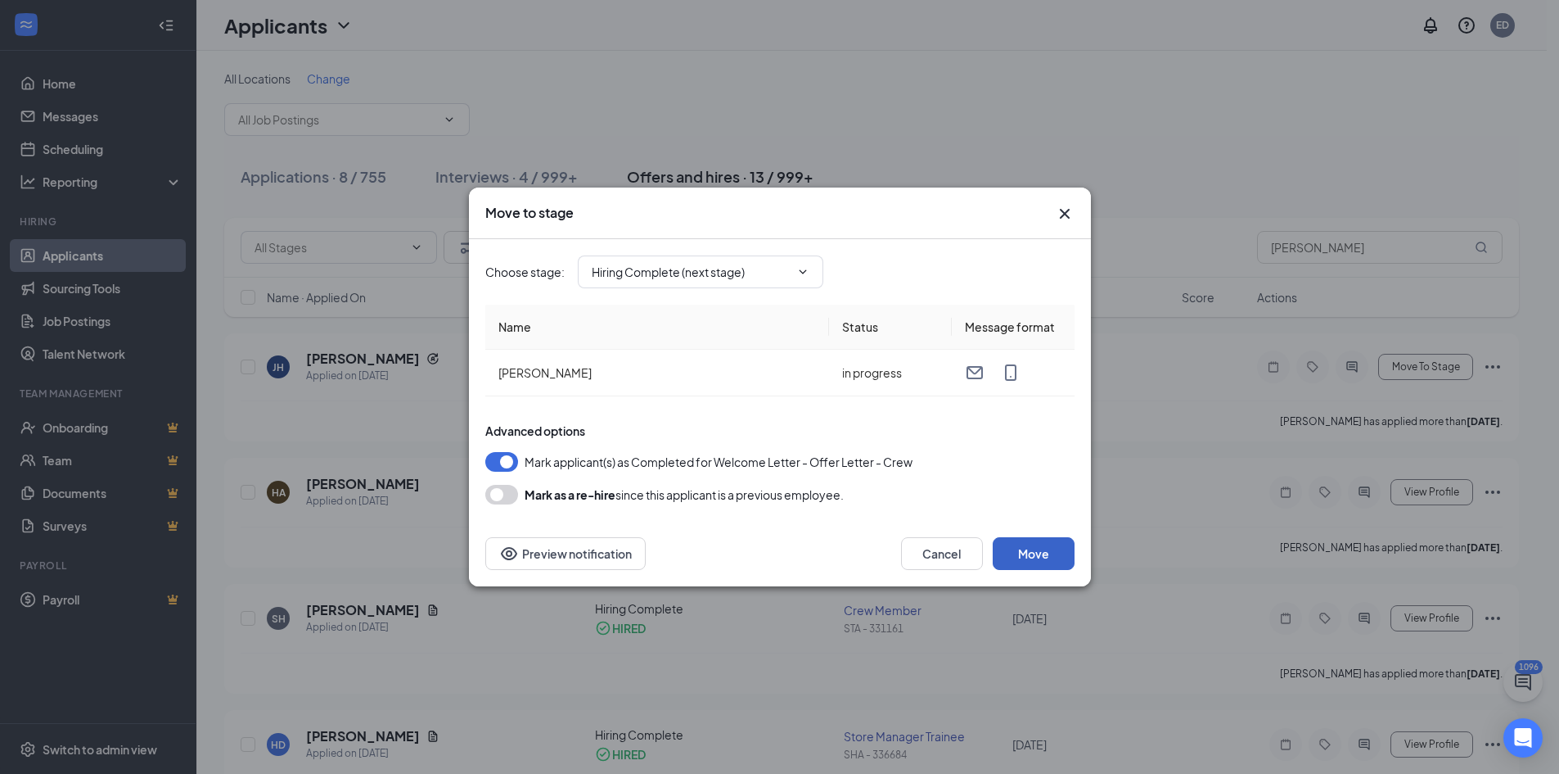
click at [1035, 550] on button "Move" at bounding box center [1034, 553] width 82 height 33
